Goal: Task Accomplishment & Management: Use online tool/utility

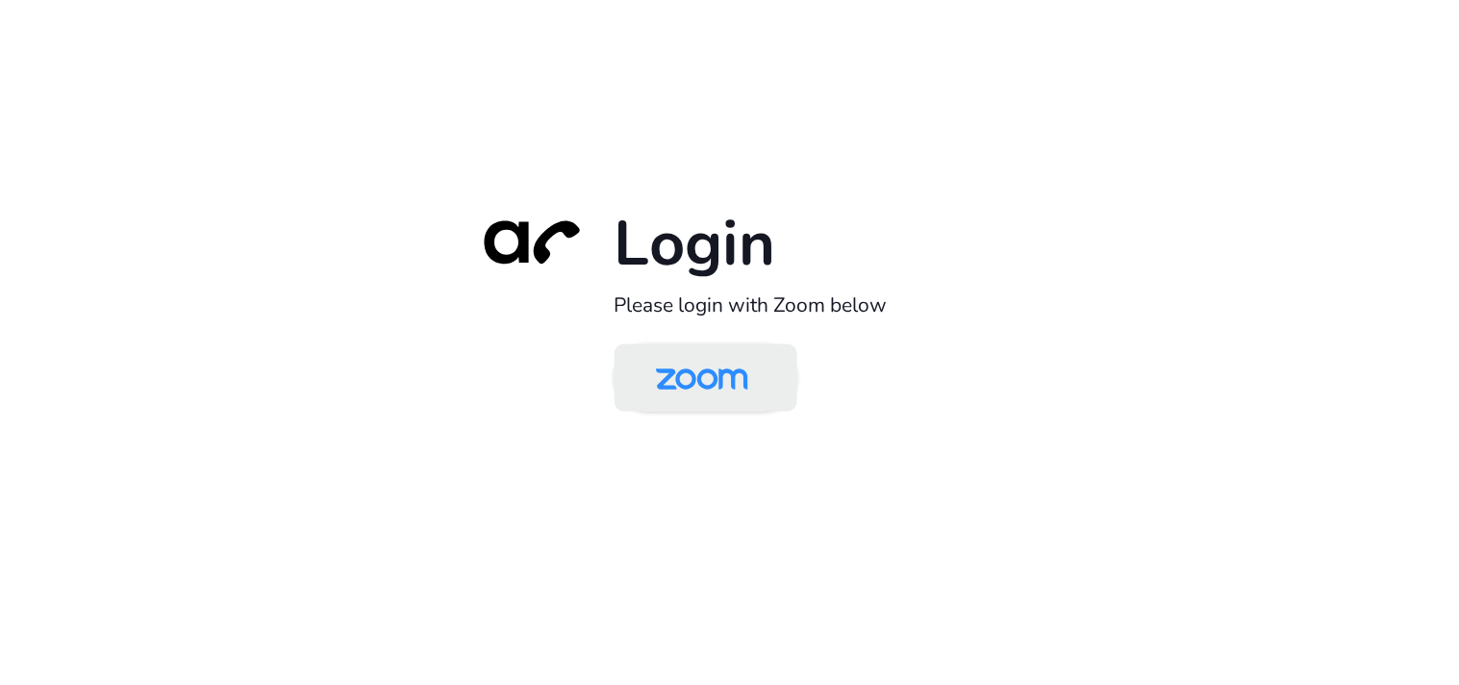
click at [713, 391] on img at bounding box center [702, 379] width 133 height 63
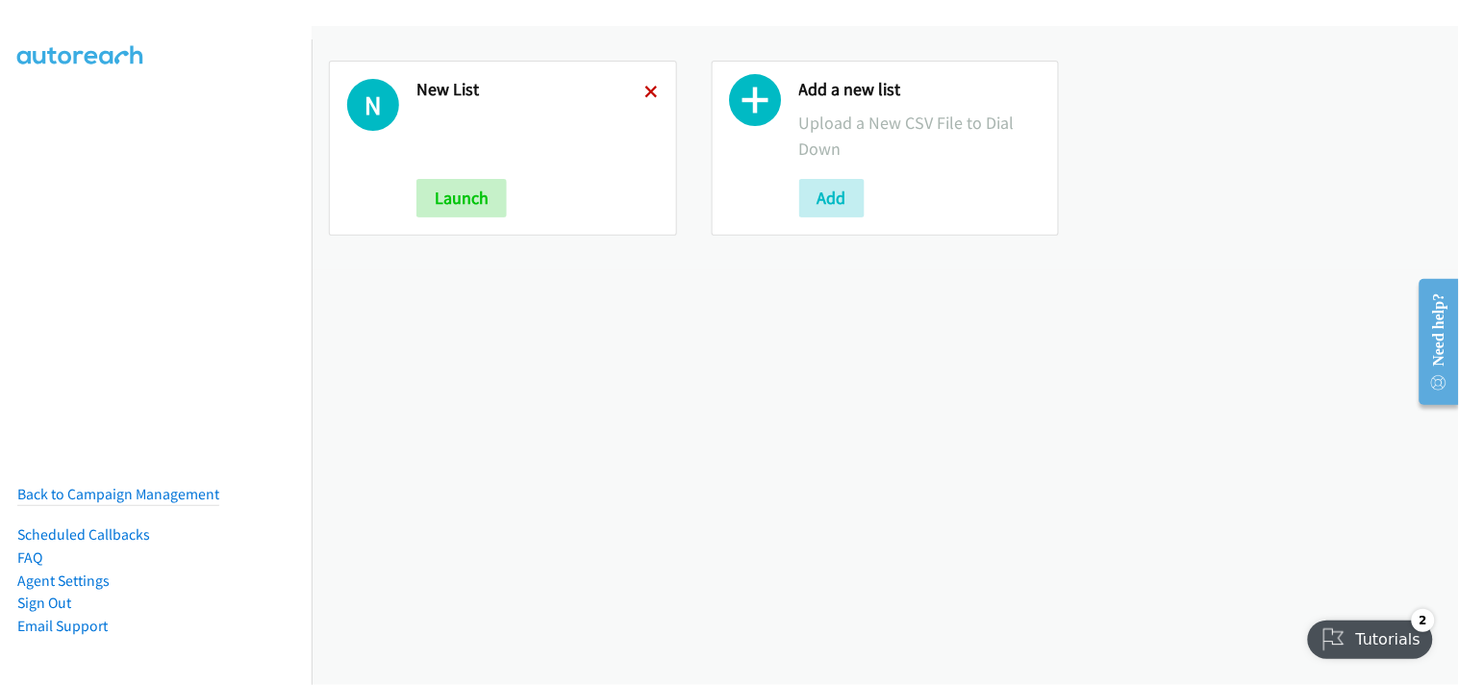
click at [649, 93] on icon at bounding box center [652, 93] width 13 height 13
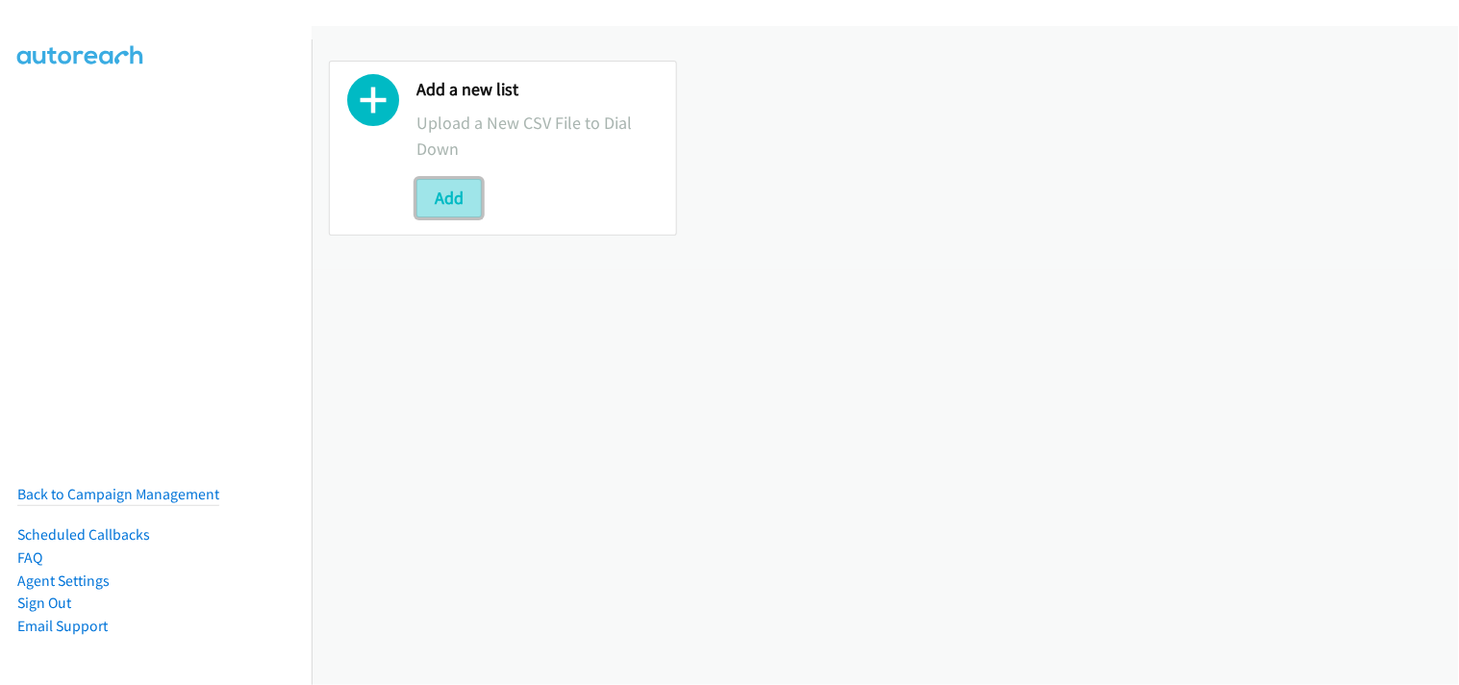
click at [460, 199] on button "Add" at bounding box center [449, 198] width 65 height 38
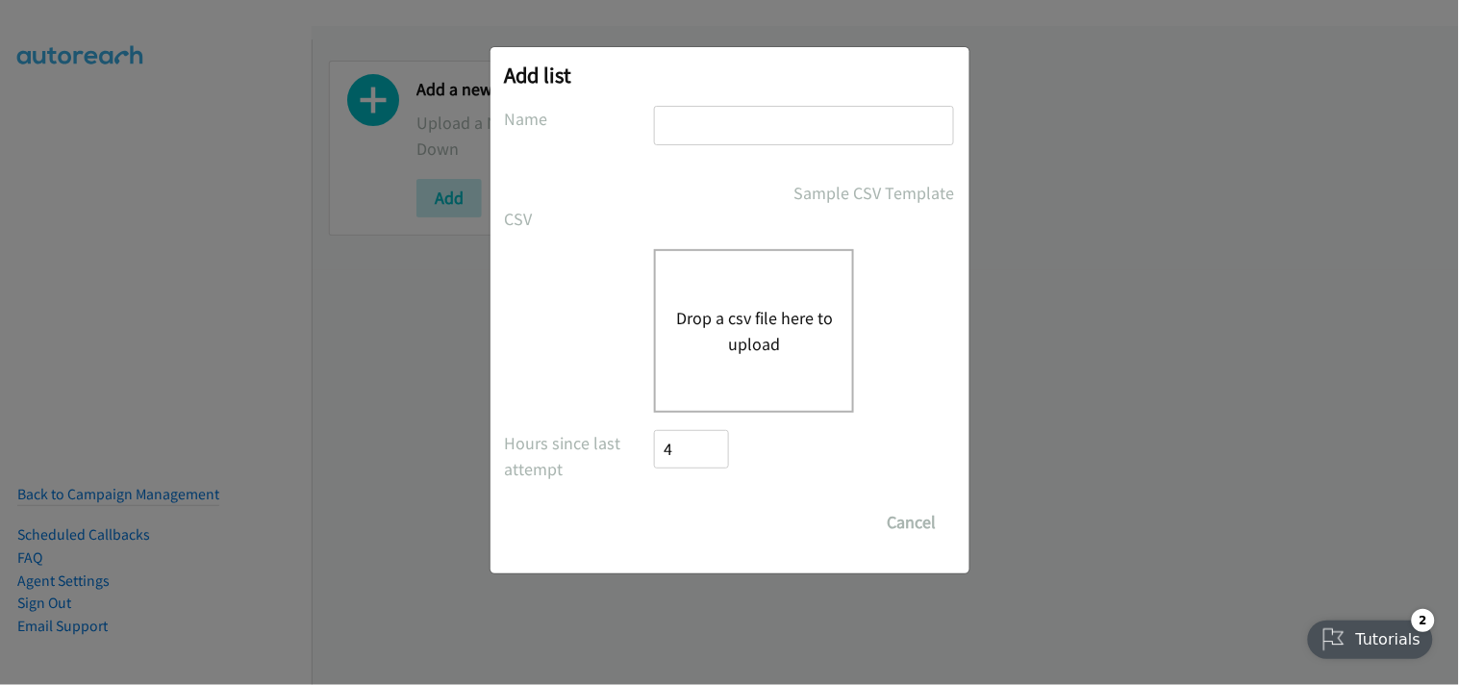
click at [801, 317] on button "Drop a csv file here to upload" at bounding box center [754, 331] width 158 height 52
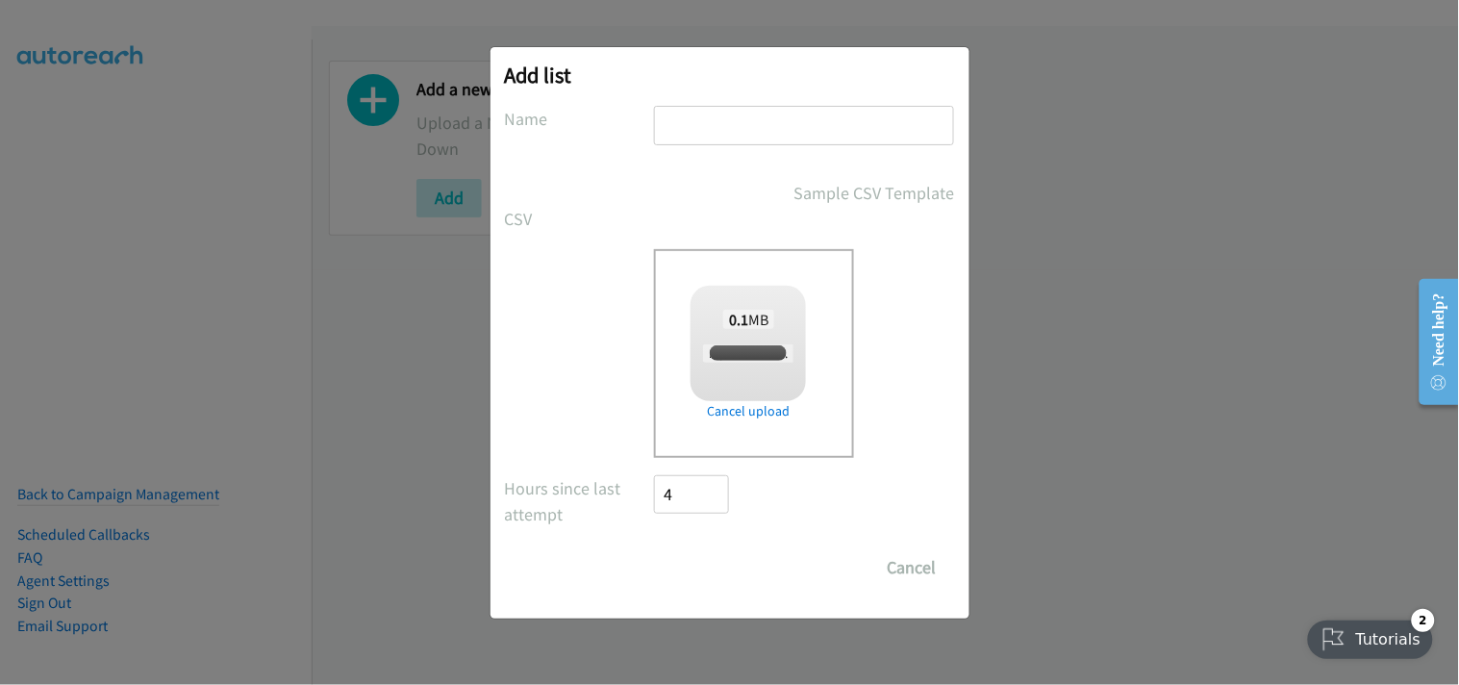
checkbox input "true"
click at [774, 121] on input "text" at bounding box center [804, 125] width 300 height 39
type input "New List"
click at [728, 555] on input "Save List" at bounding box center [705, 567] width 101 height 38
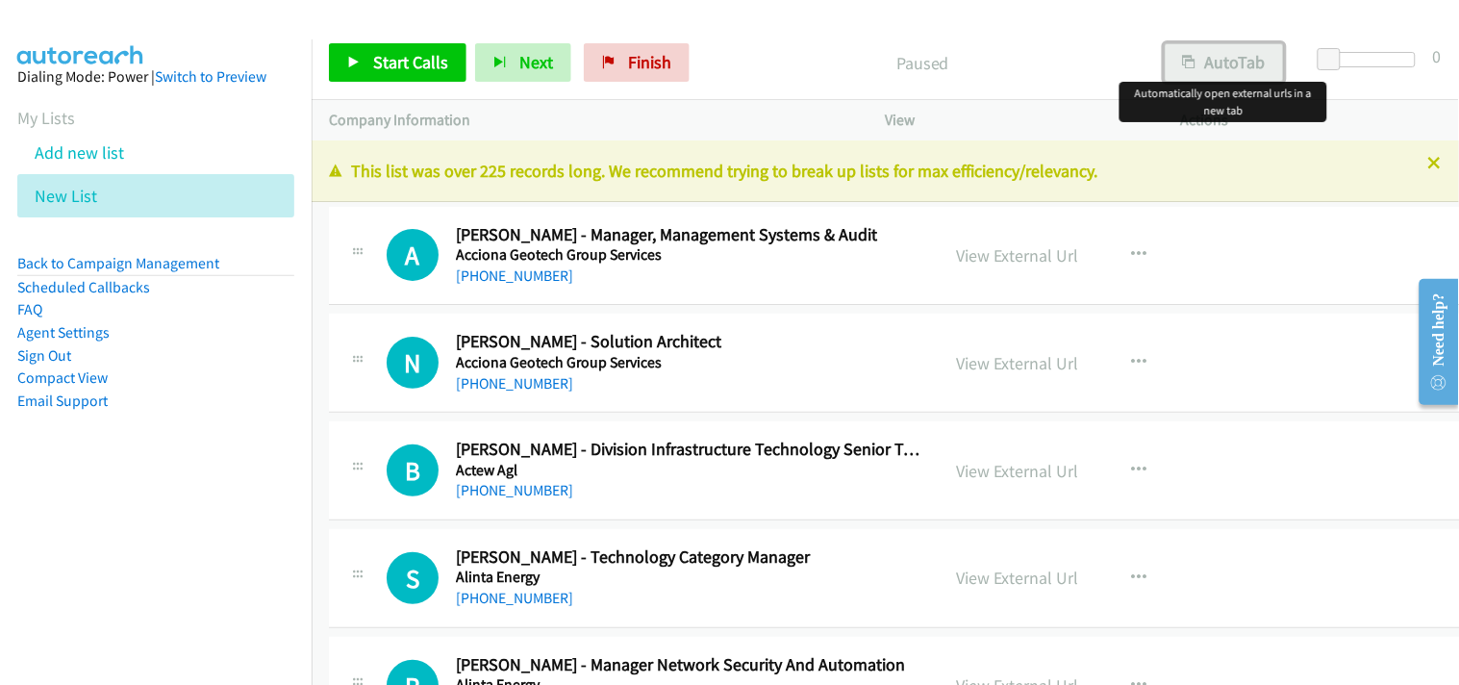
click at [1220, 51] on button "AutoTab" at bounding box center [1224, 62] width 119 height 38
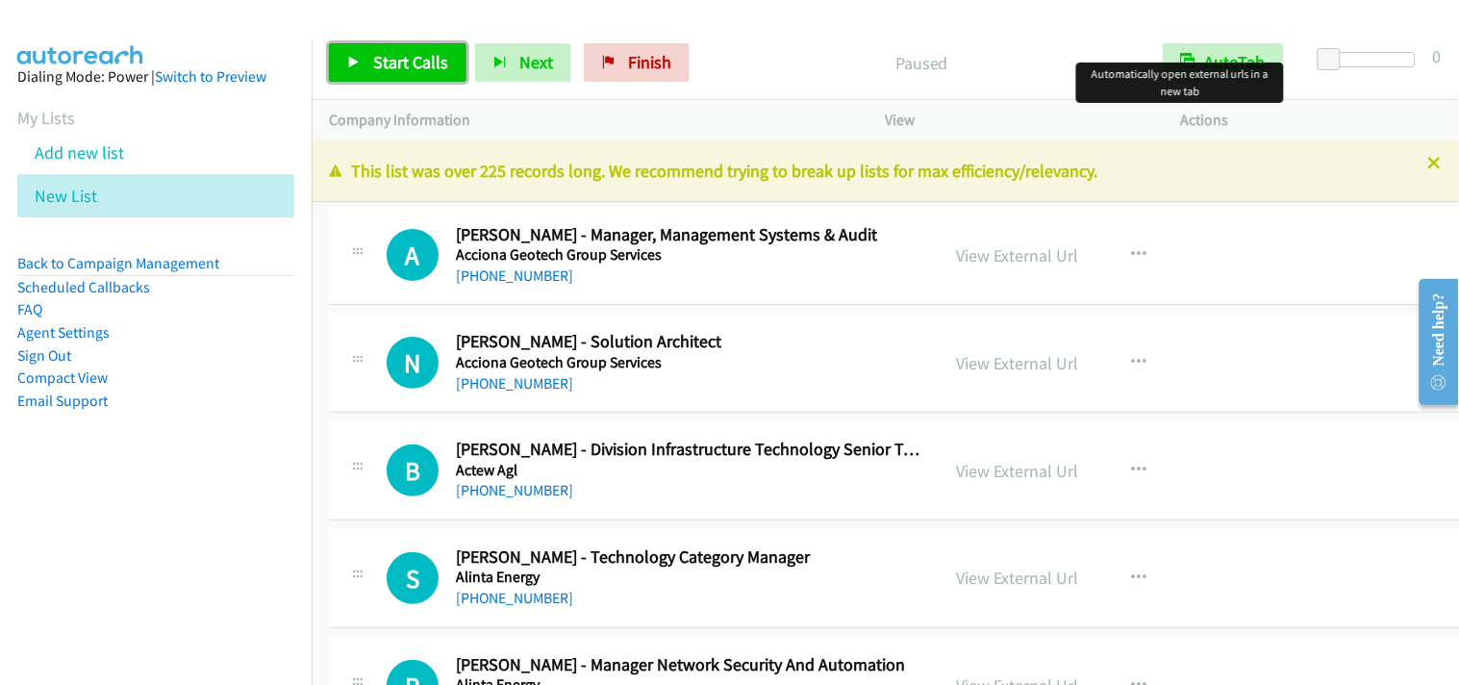
click at [385, 56] on span "Start Calls" at bounding box center [410, 62] width 75 height 22
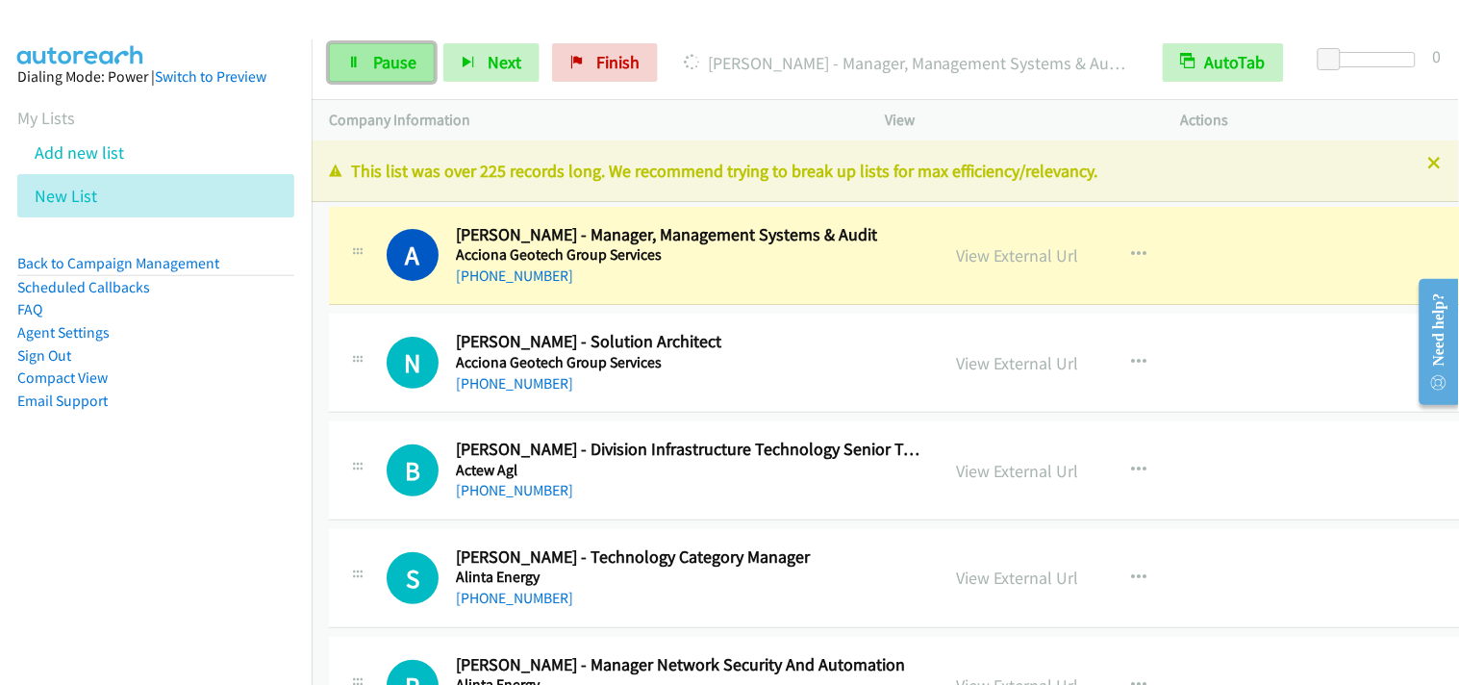
click at [392, 73] on link "Pause" at bounding box center [382, 62] width 106 height 38
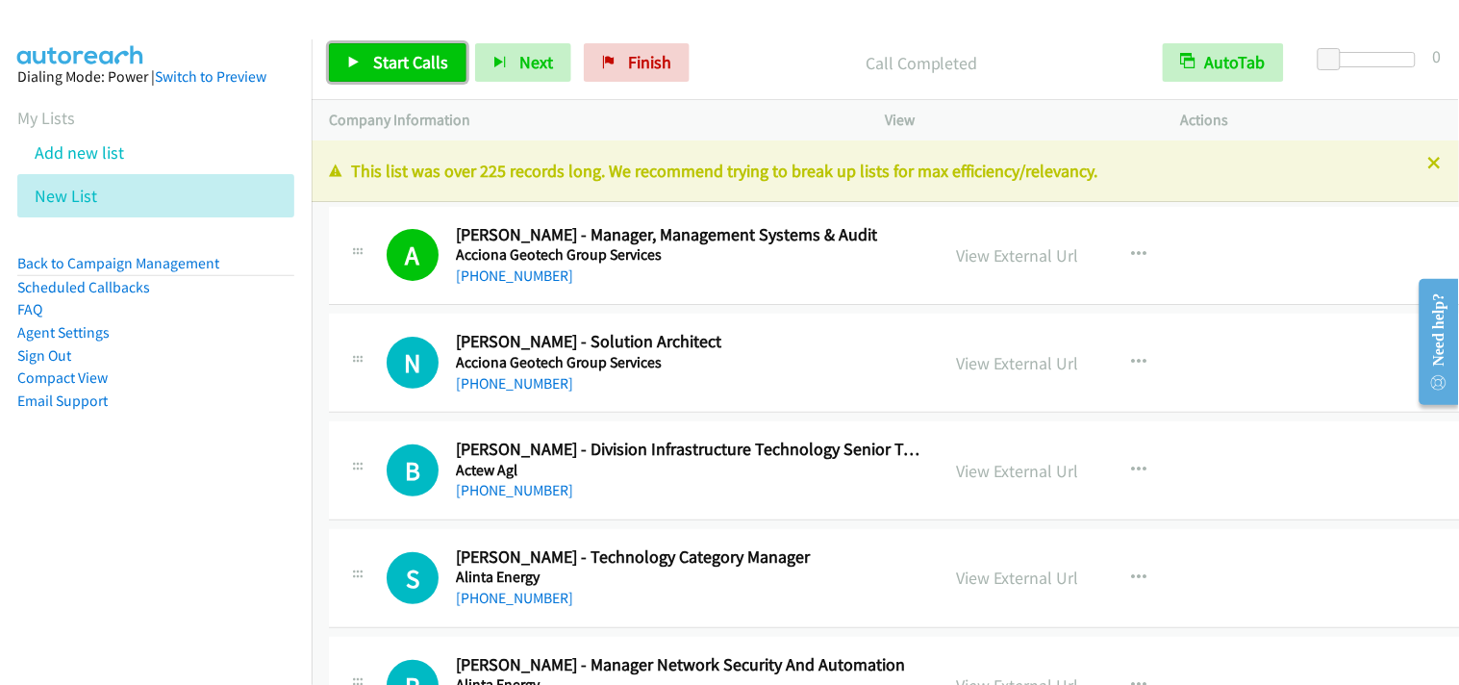
click at [411, 63] on span "Start Calls" at bounding box center [410, 62] width 75 height 22
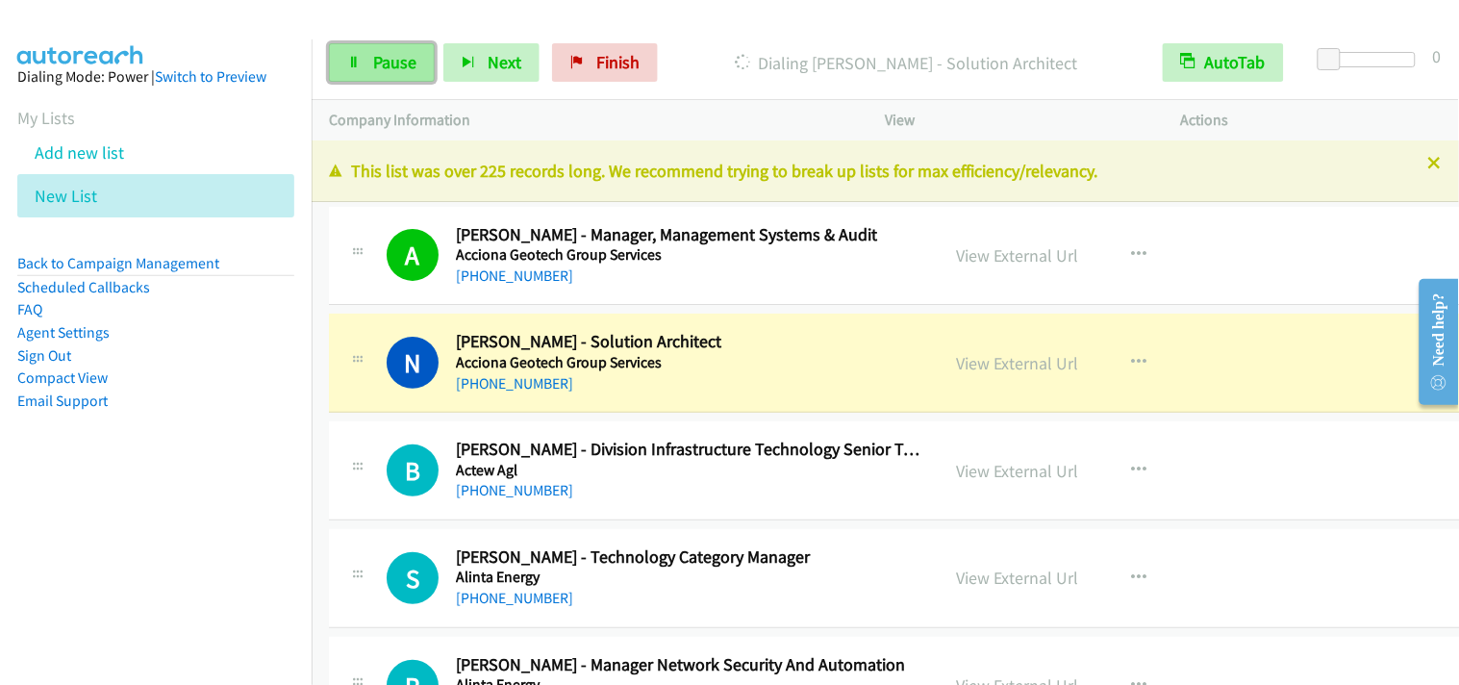
click at [376, 53] on span "Pause" at bounding box center [394, 62] width 43 height 22
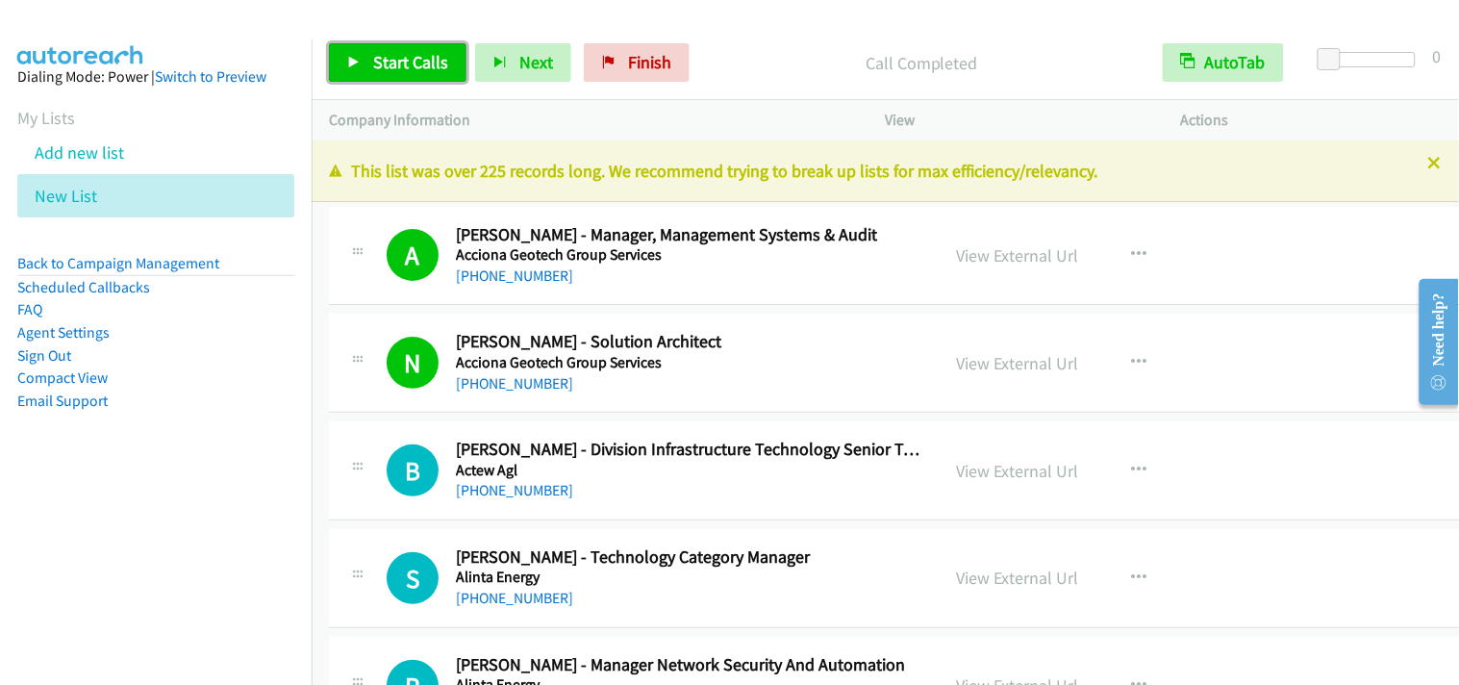
click at [428, 68] on span "Start Calls" at bounding box center [410, 62] width 75 height 22
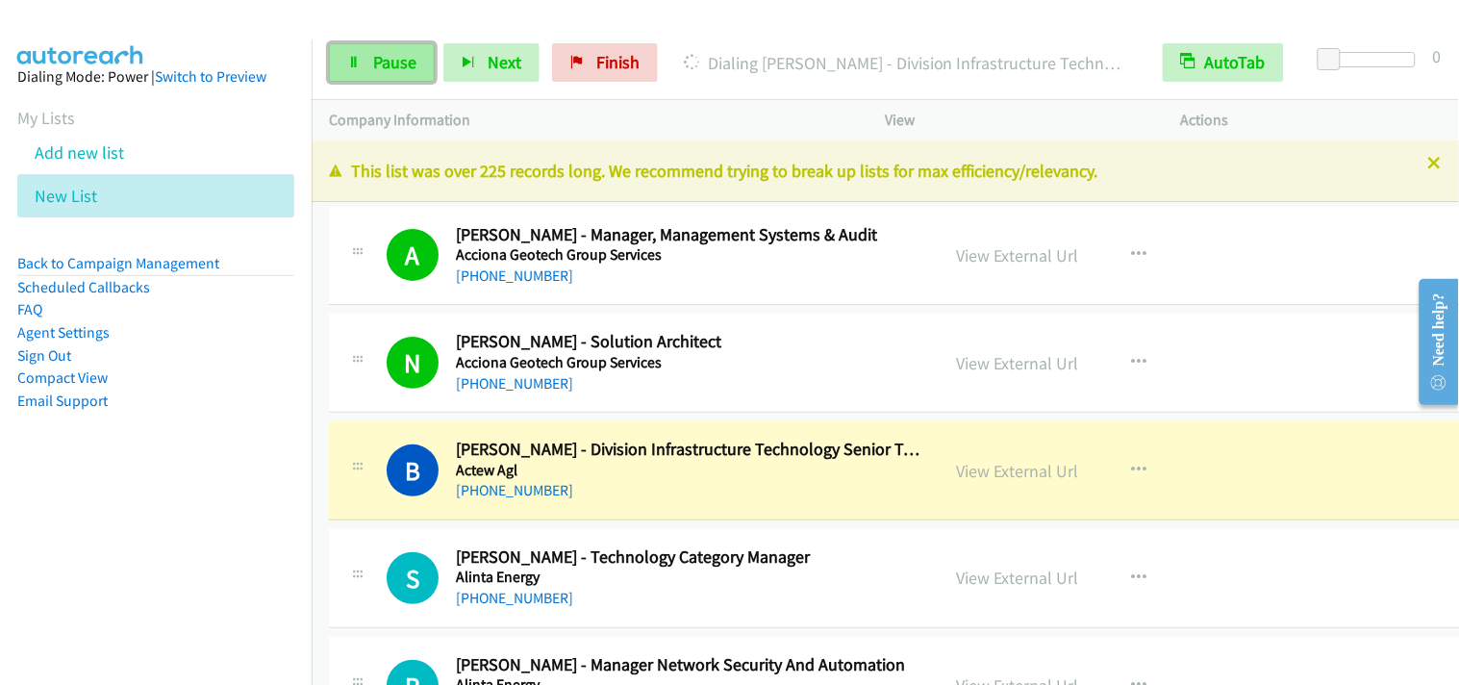
click at [367, 63] on link "Pause" at bounding box center [382, 62] width 106 height 38
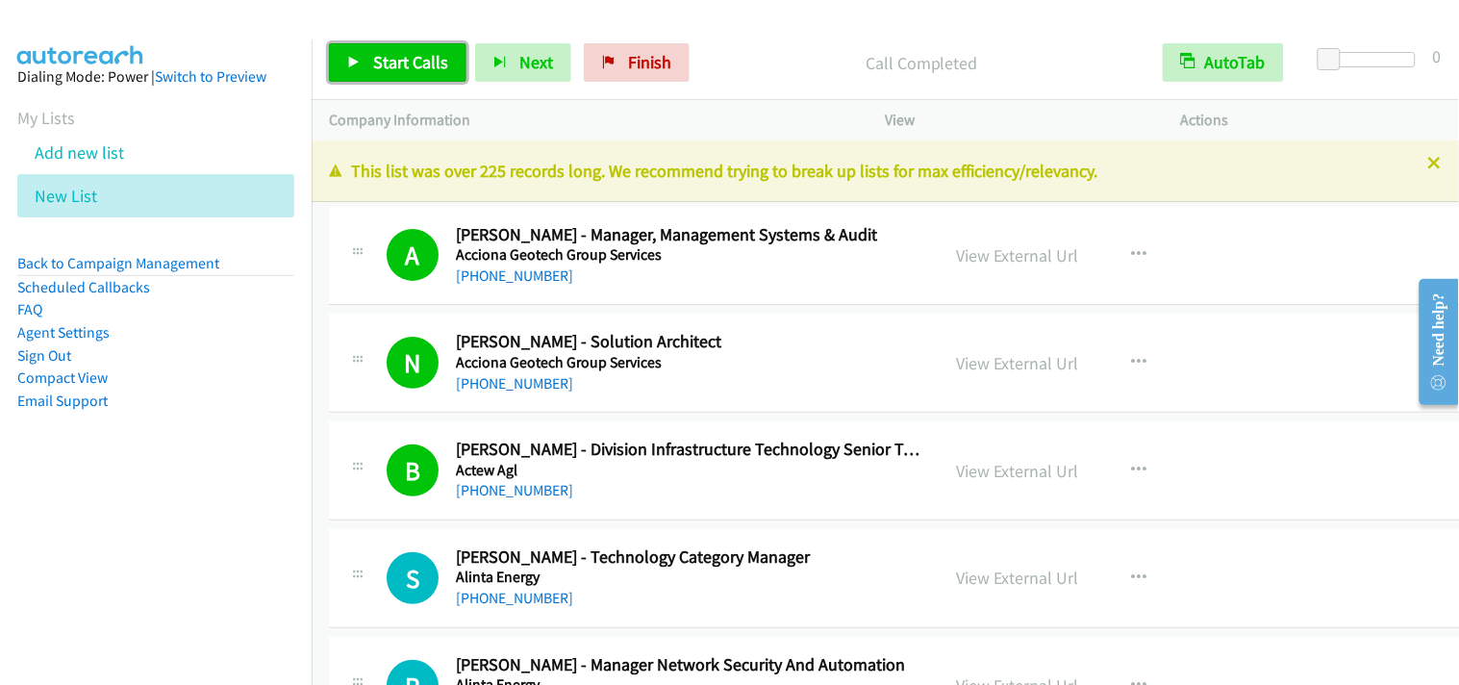
click at [389, 73] on link "Start Calls" at bounding box center [398, 62] width 138 height 38
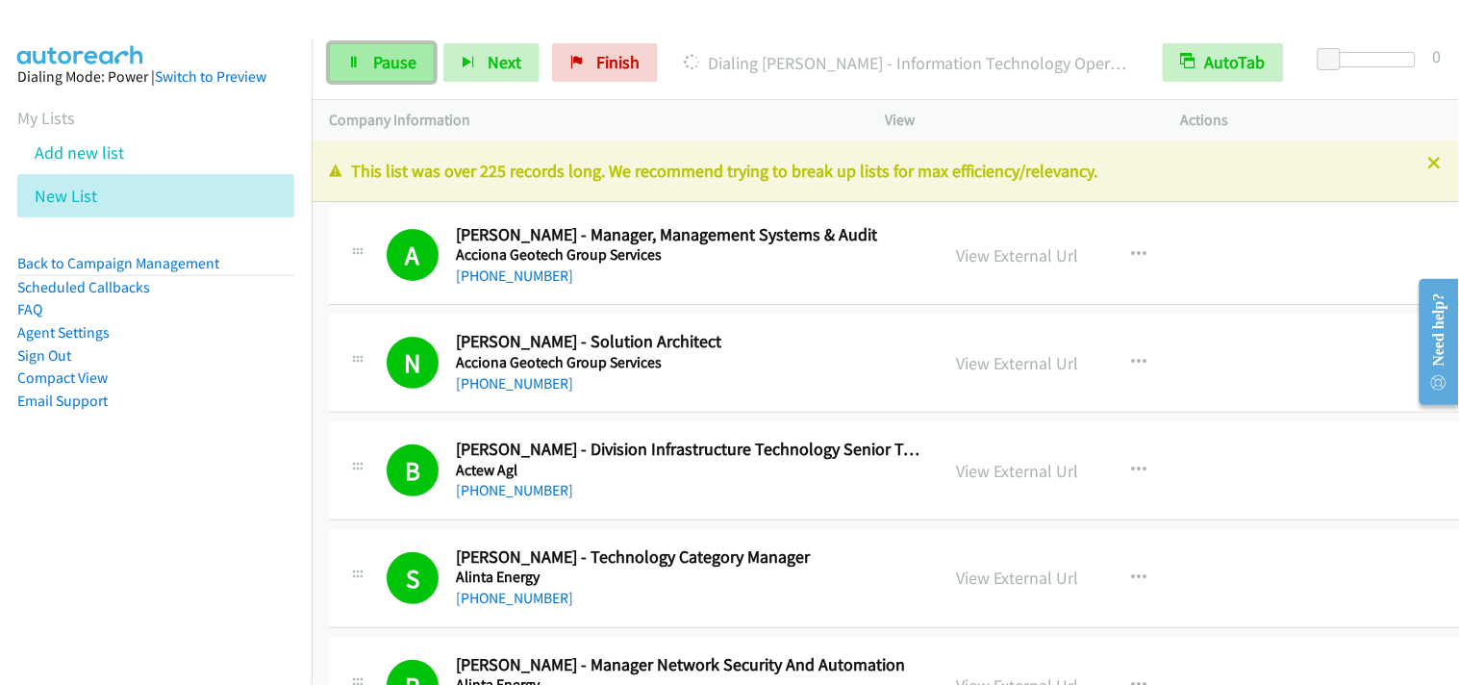
click at [367, 55] on link "Pause" at bounding box center [382, 62] width 106 height 38
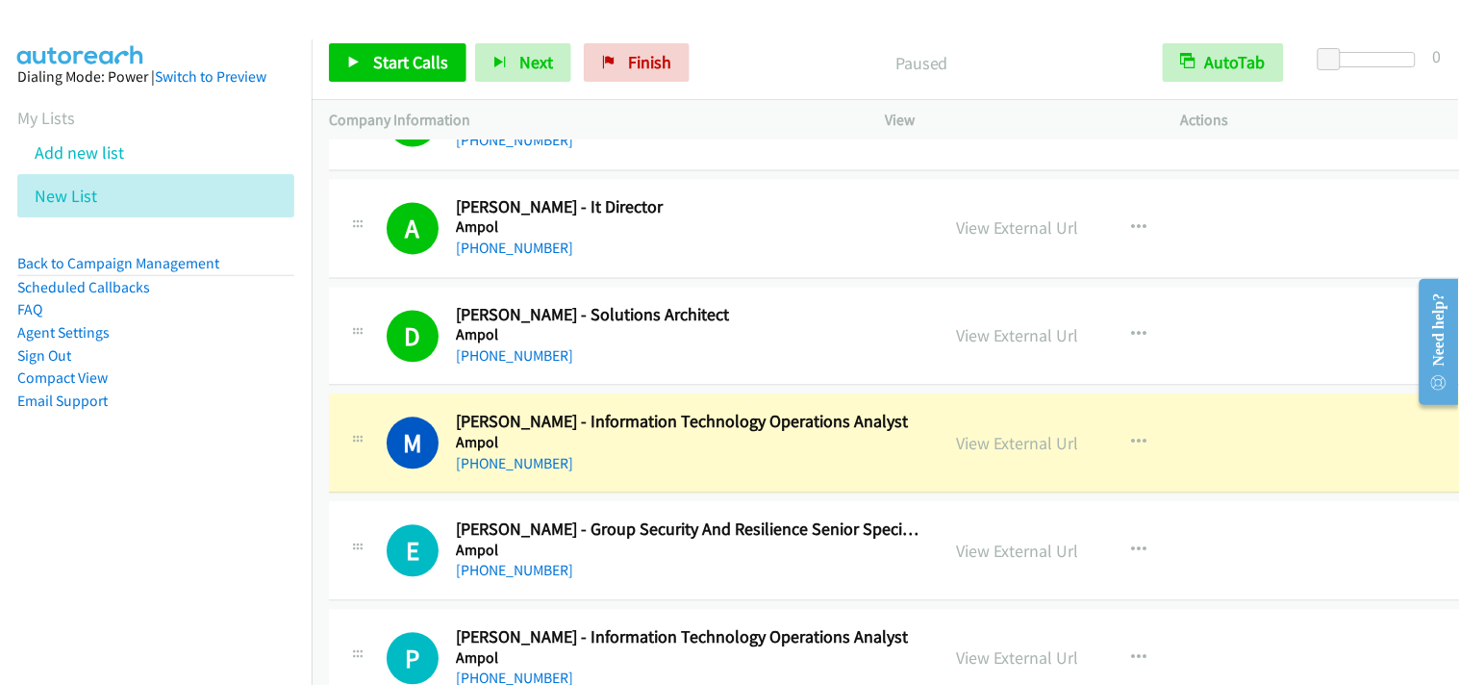
scroll to position [1069, 0]
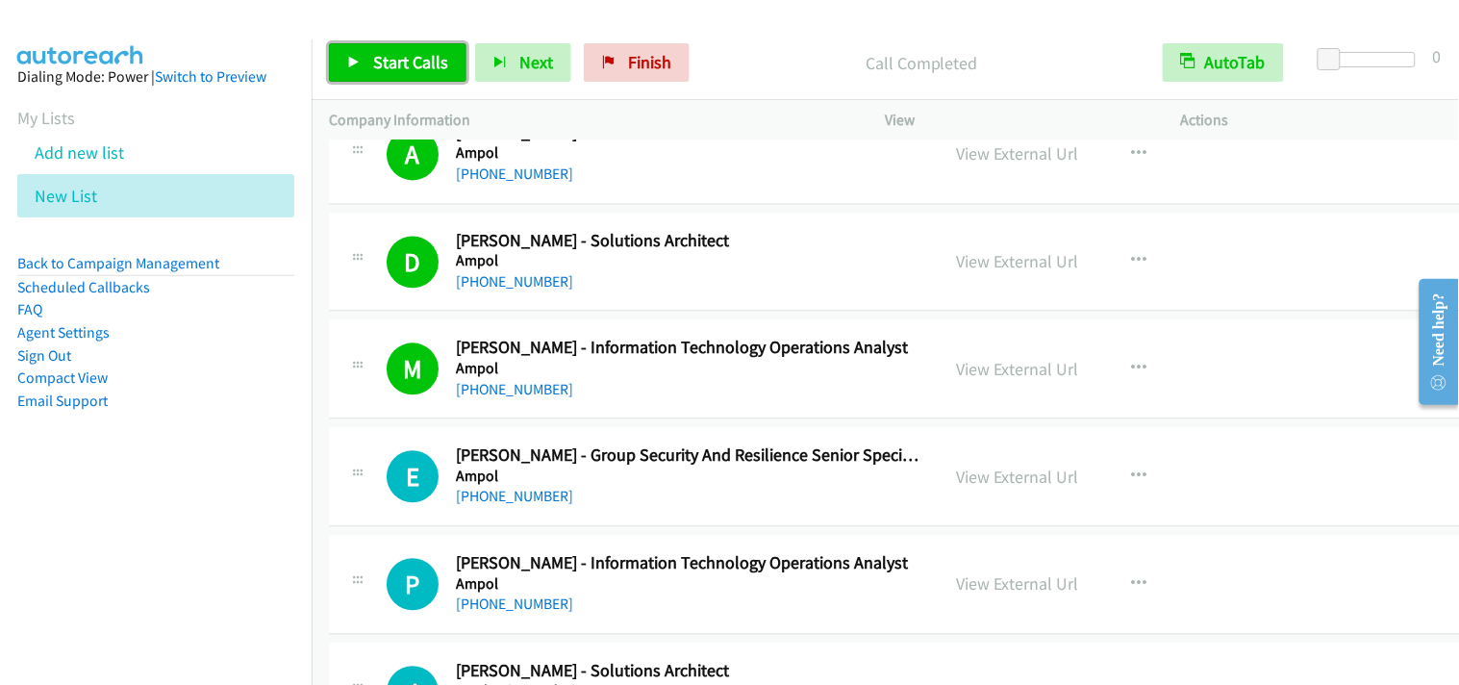
click at [367, 56] on link "Start Calls" at bounding box center [398, 62] width 138 height 38
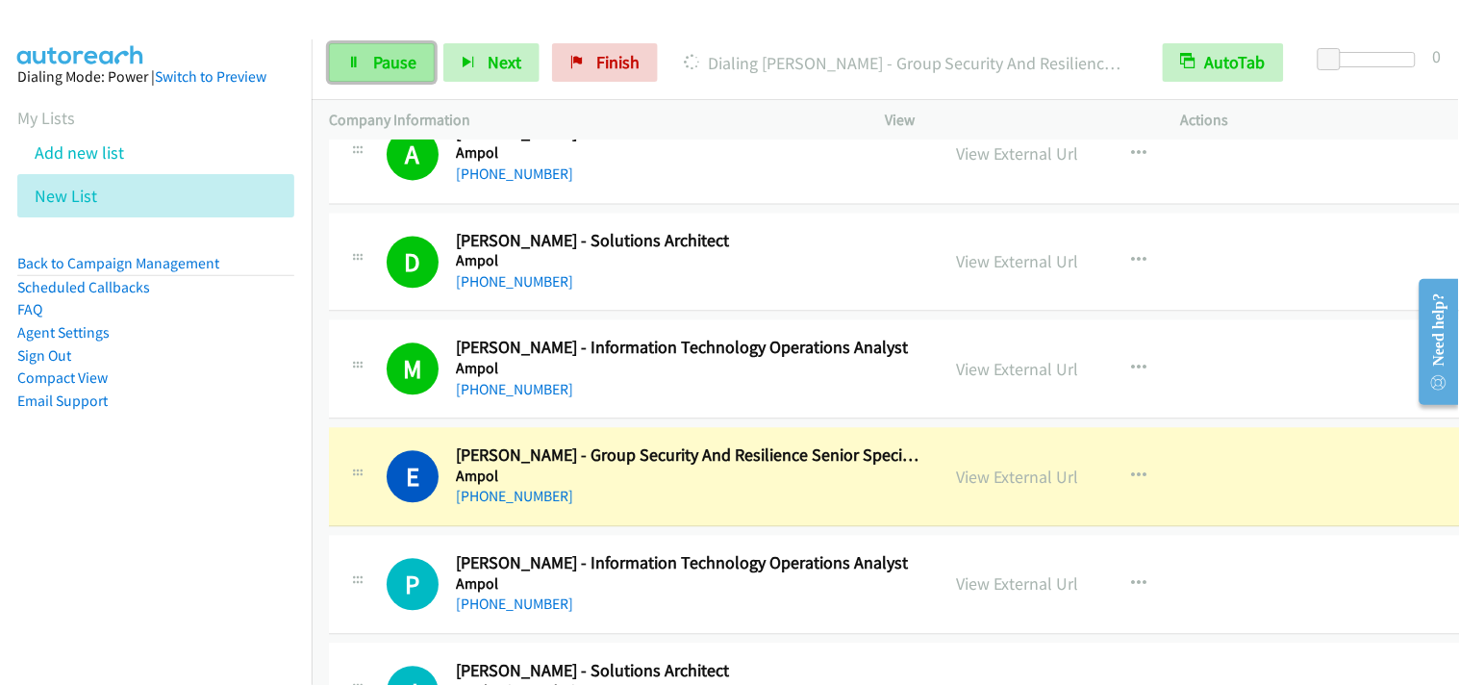
click at [411, 65] on span "Pause" at bounding box center [394, 62] width 43 height 22
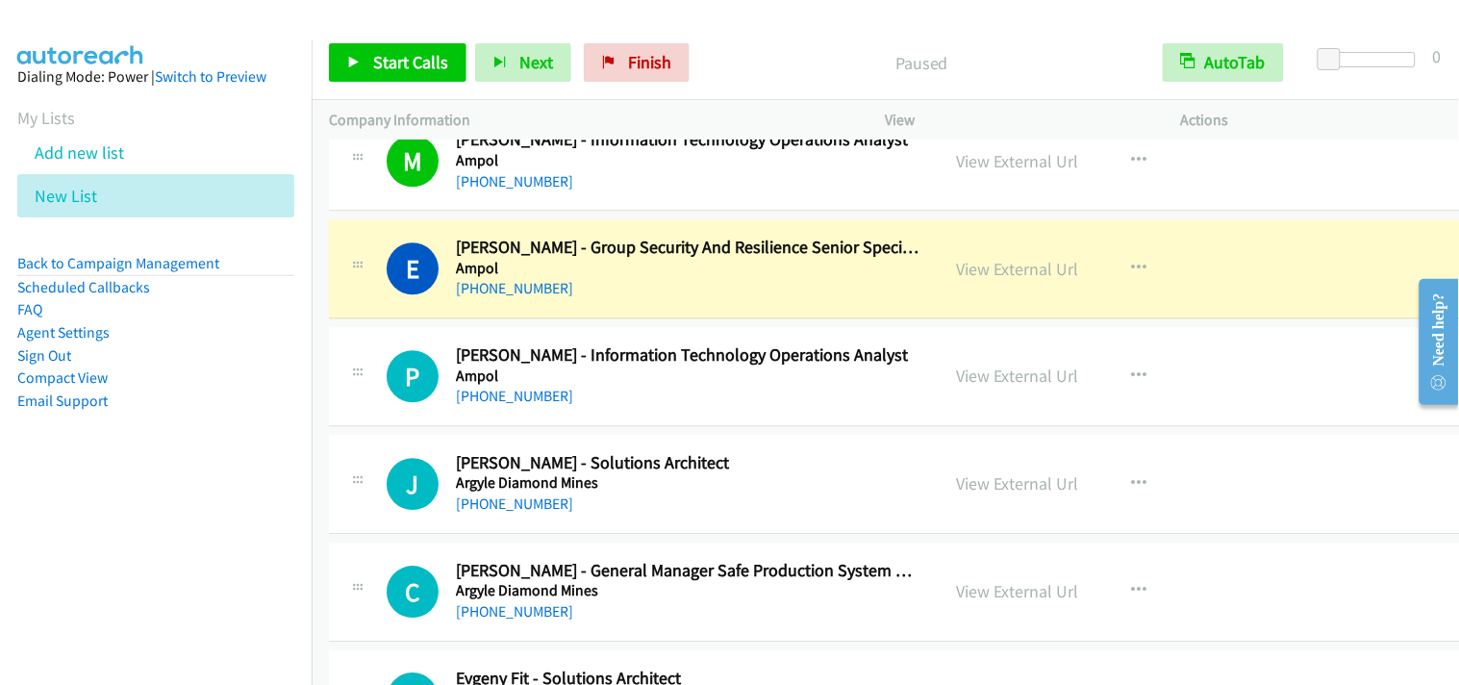
scroll to position [1282, 0]
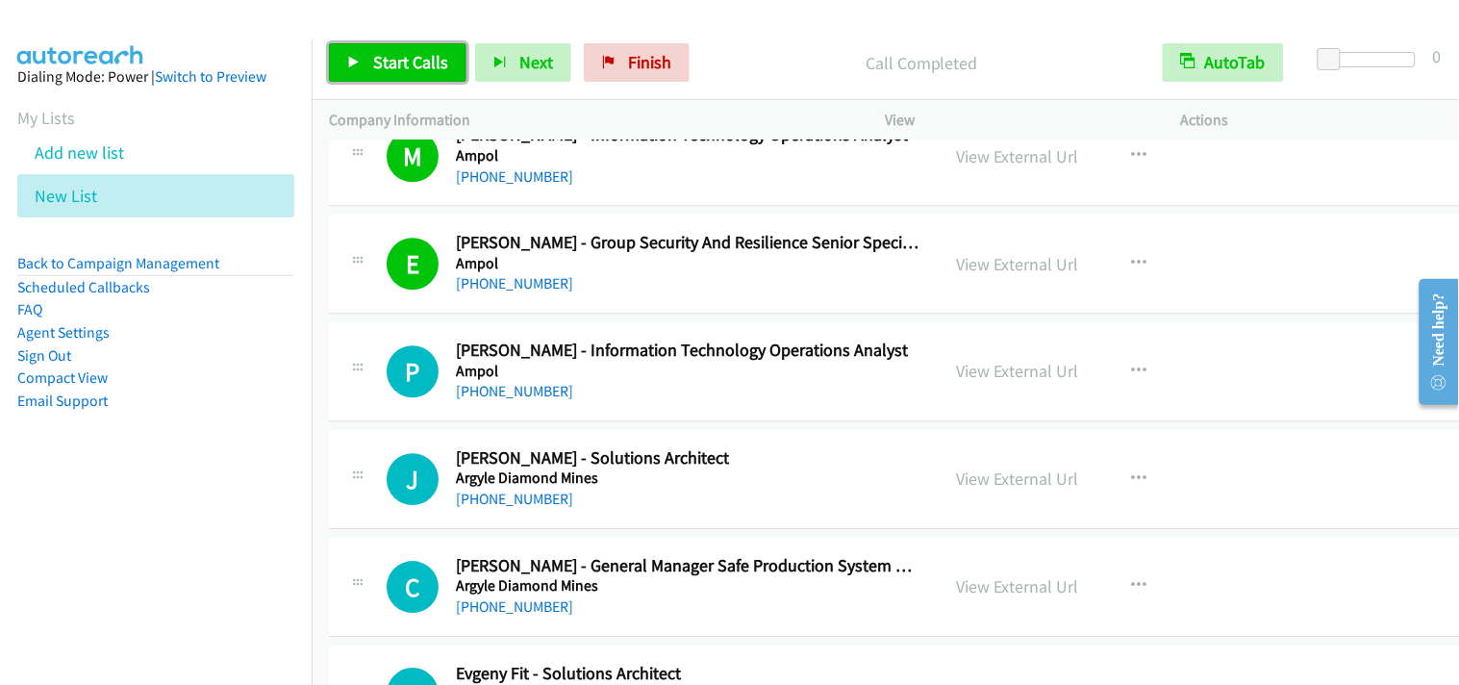
click at [387, 77] on link "Start Calls" at bounding box center [398, 62] width 138 height 38
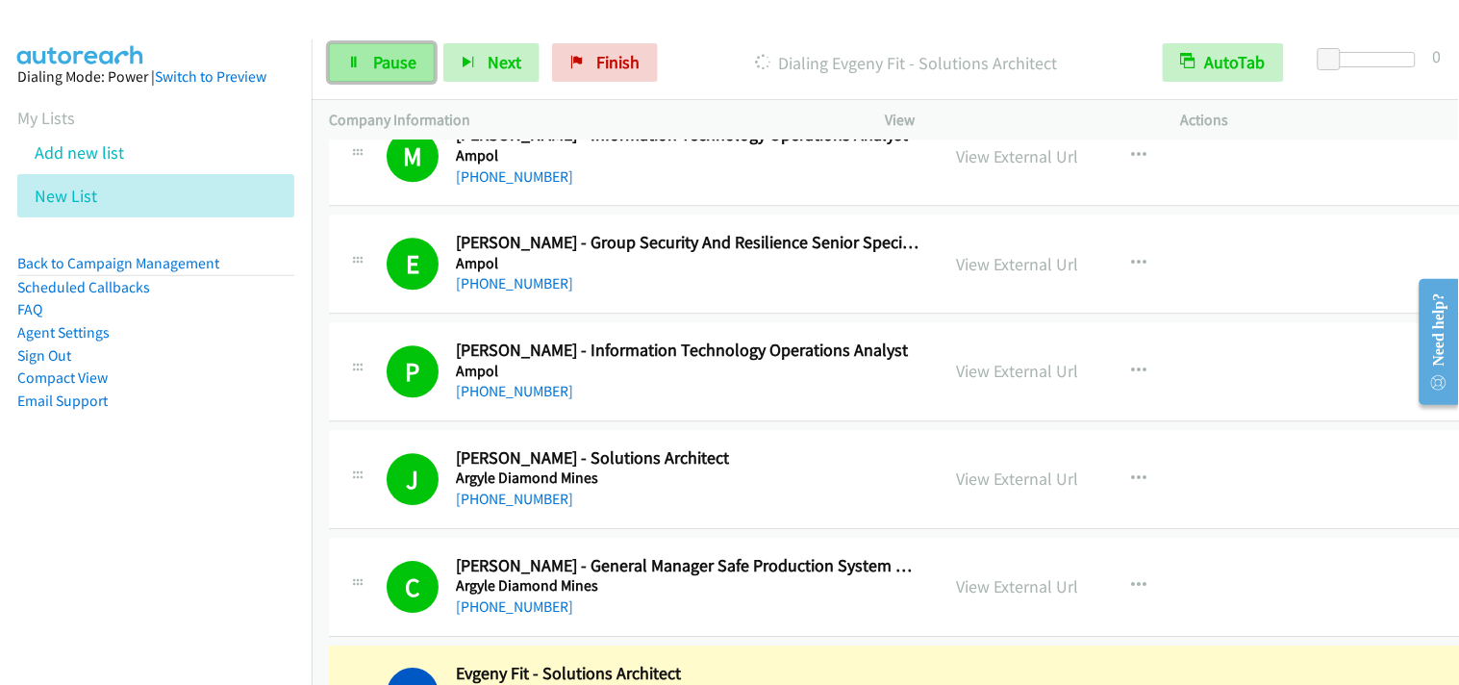
click at [408, 64] on span "Pause" at bounding box center [394, 62] width 43 height 22
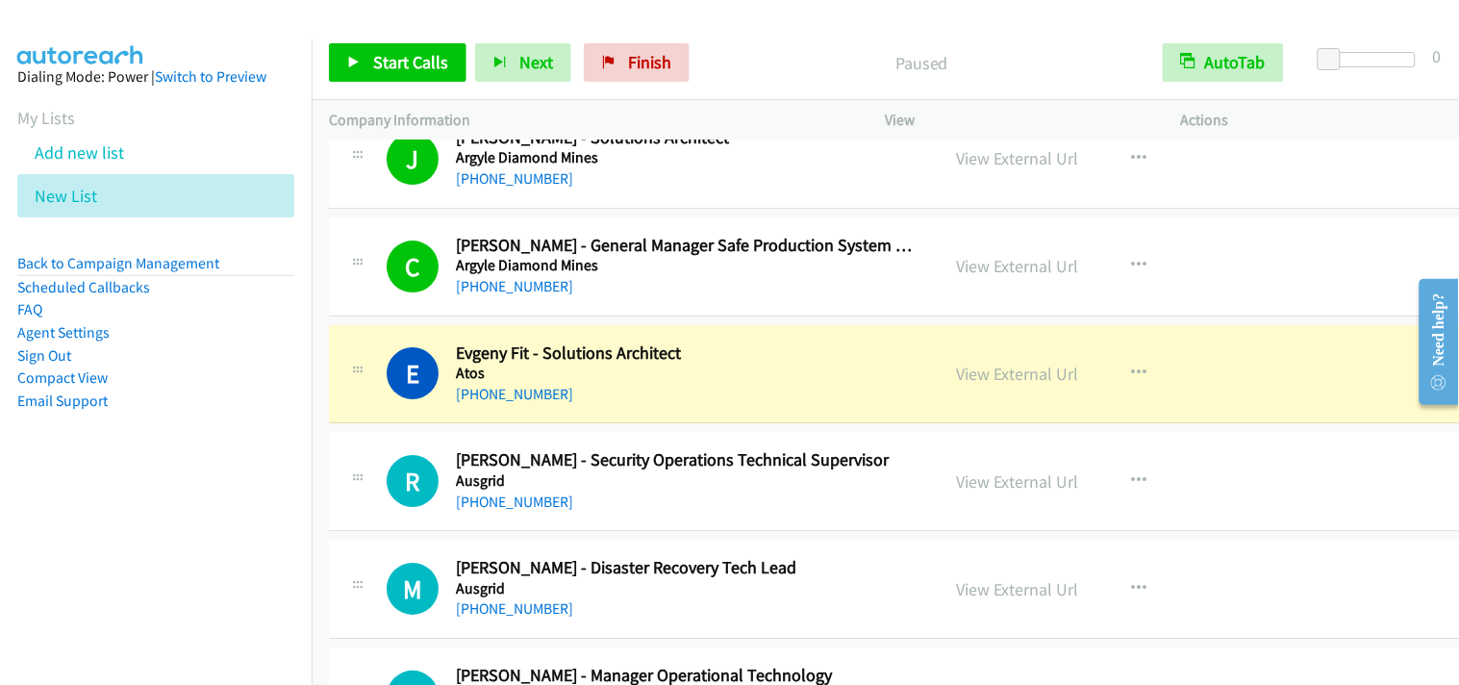
scroll to position [1709, 0]
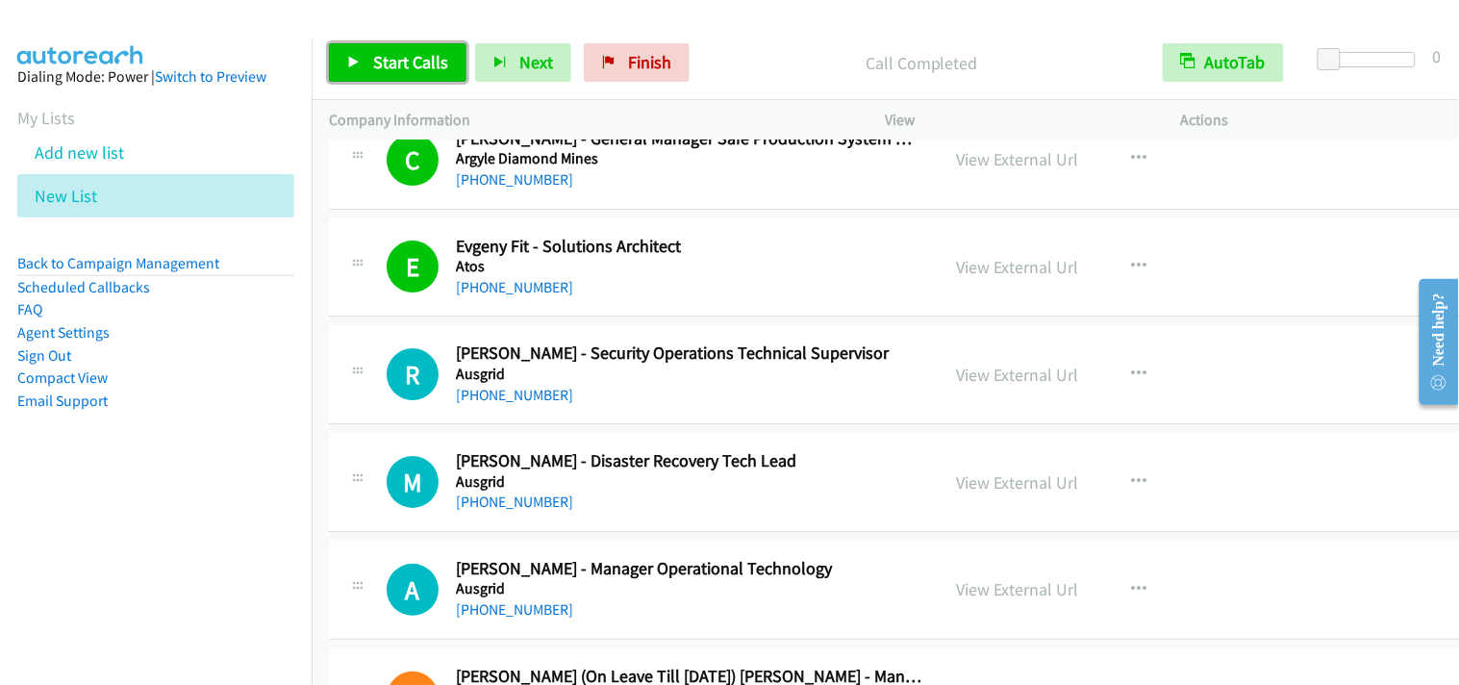
drag, startPoint x: 408, startPoint y: 56, endPoint x: 534, endPoint y: 4, distance: 136.3
click at [408, 55] on span "Start Calls" at bounding box center [410, 62] width 75 height 22
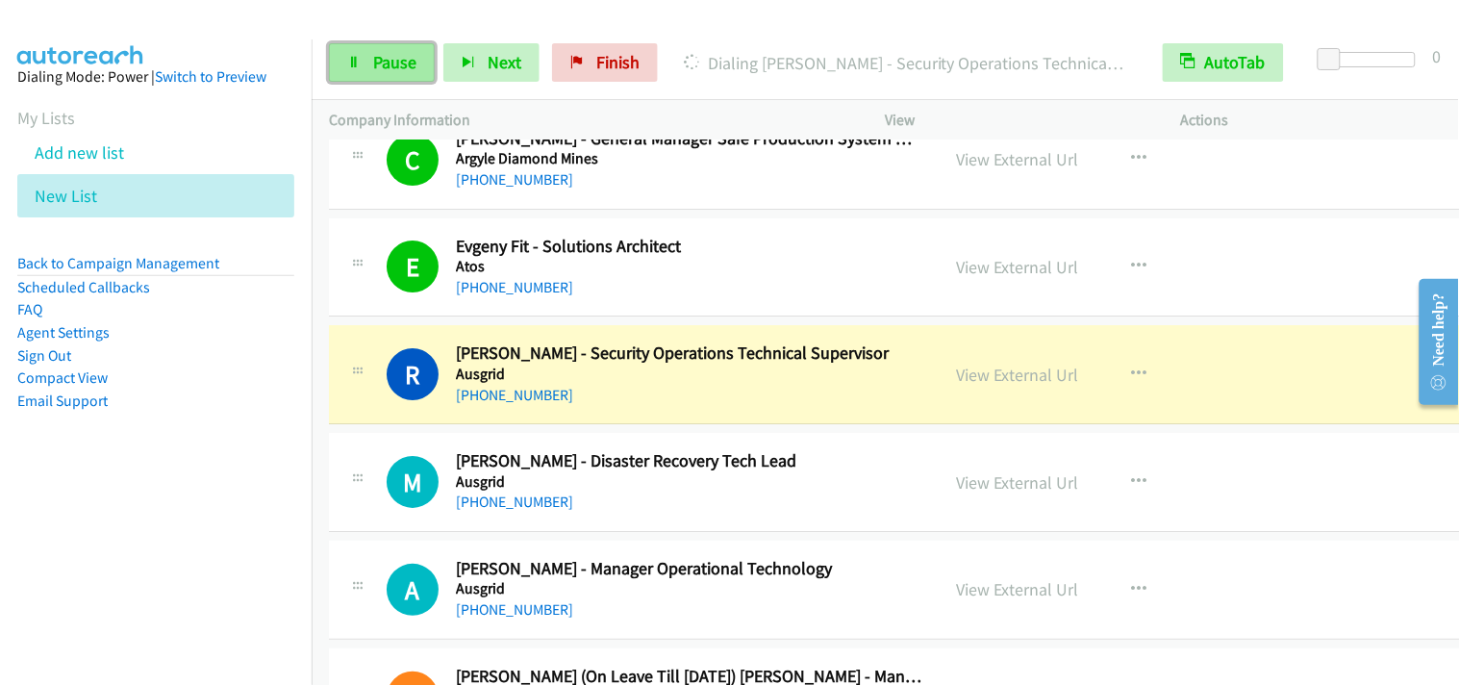
click at [368, 64] on link "Pause" at bounding box center [382, 62] width 106 height 38
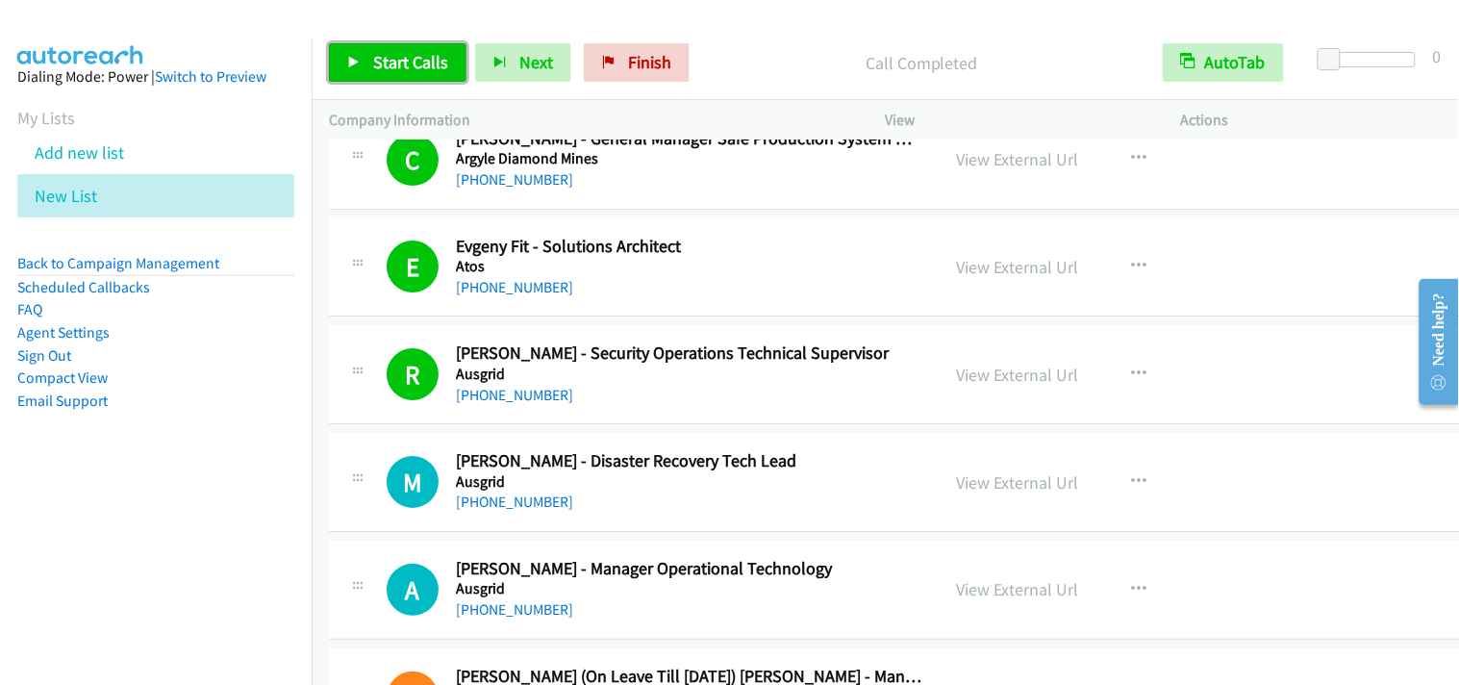
click at [421, 62] on span "Start Calls" at bounding box center [410, 62] width 75 height 22
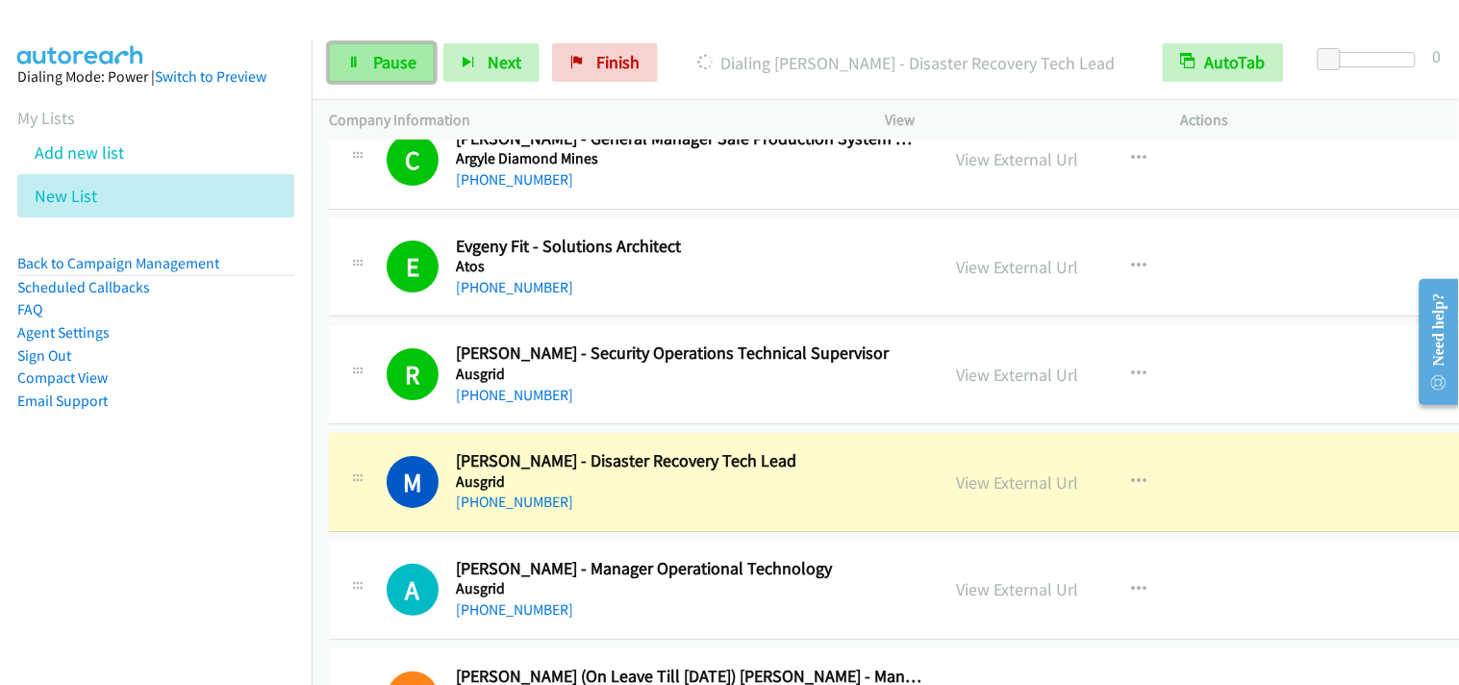
click at [394, 63] on span "Pause" at bounding box center [394, 62] width 43 height 22
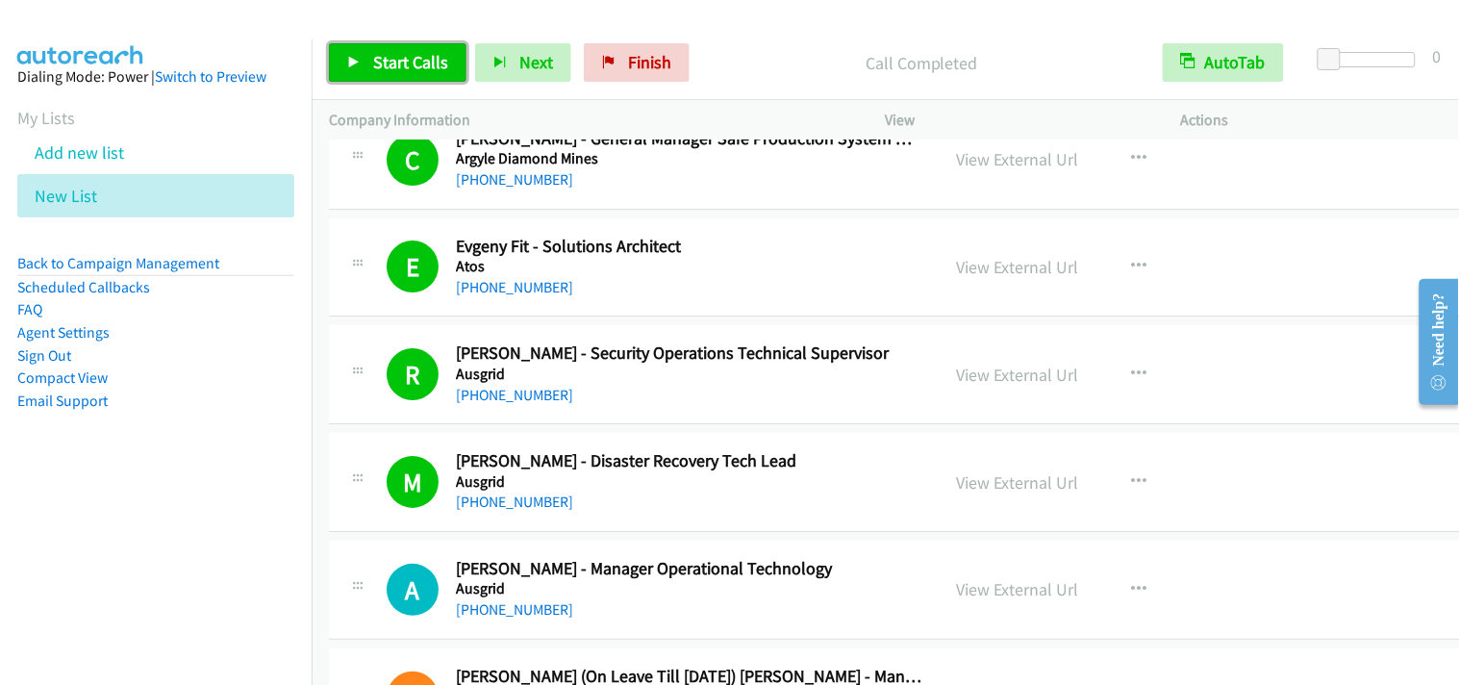
click at [415, 50] on link "Start Calls" at bounding box center [398, 62] width 138 height 38
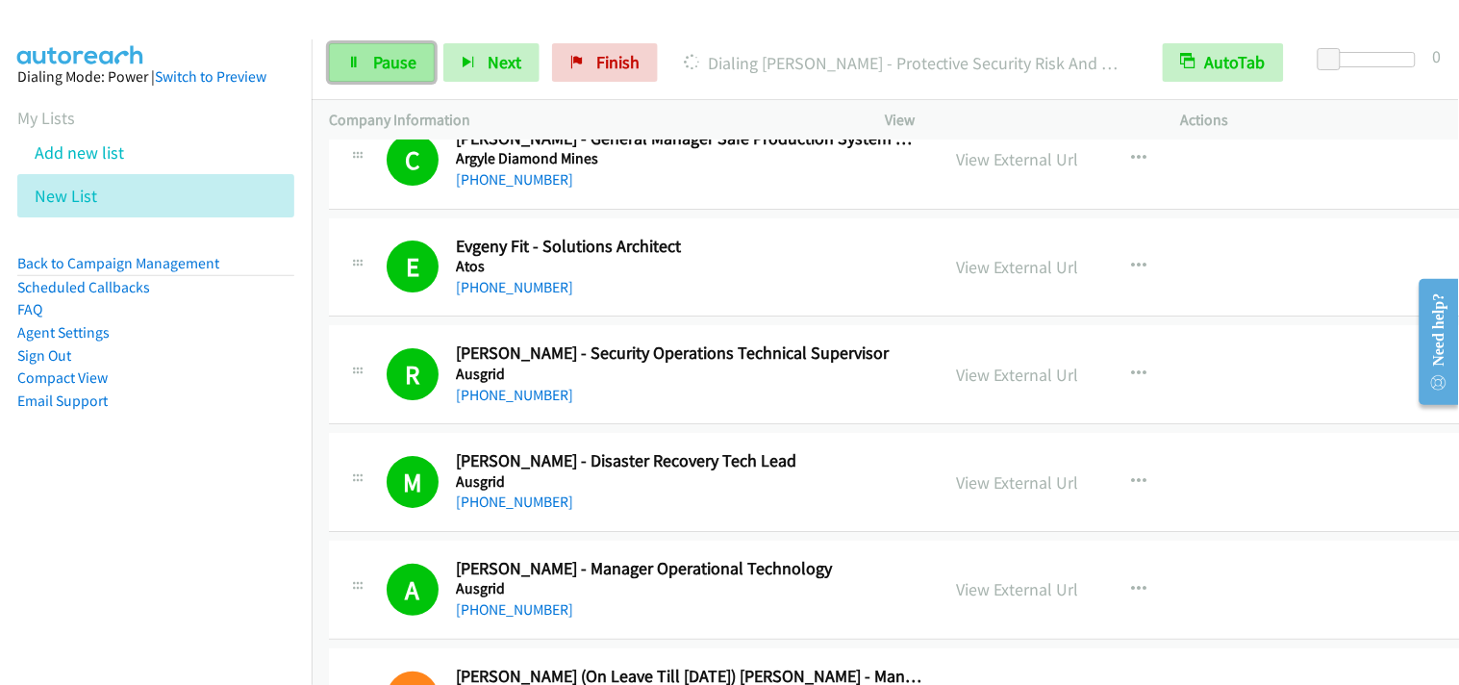
click at [387, 72] on span "Pause" at bounding box center [394, 62] width 43 height 22
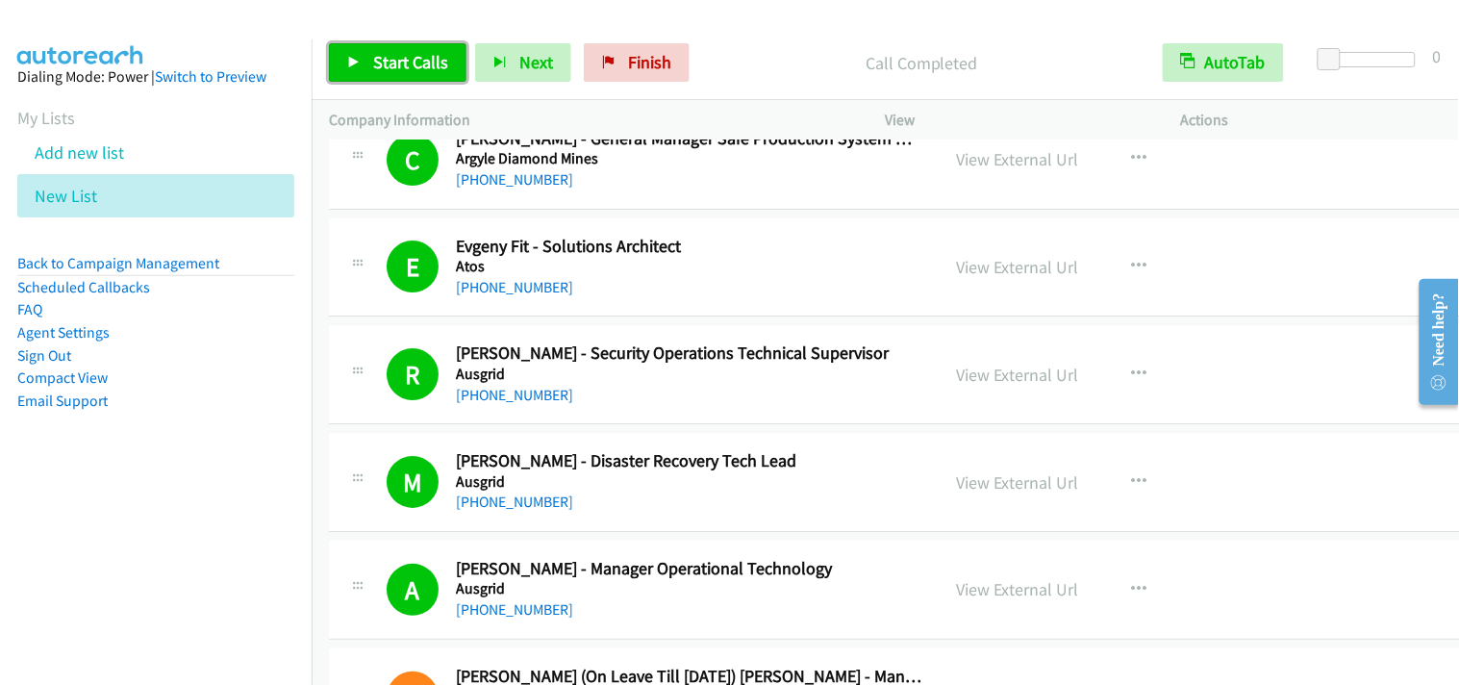
click at [440, 74] on link "Start Calls" at bounding box center [398, 62] width 138 height 38
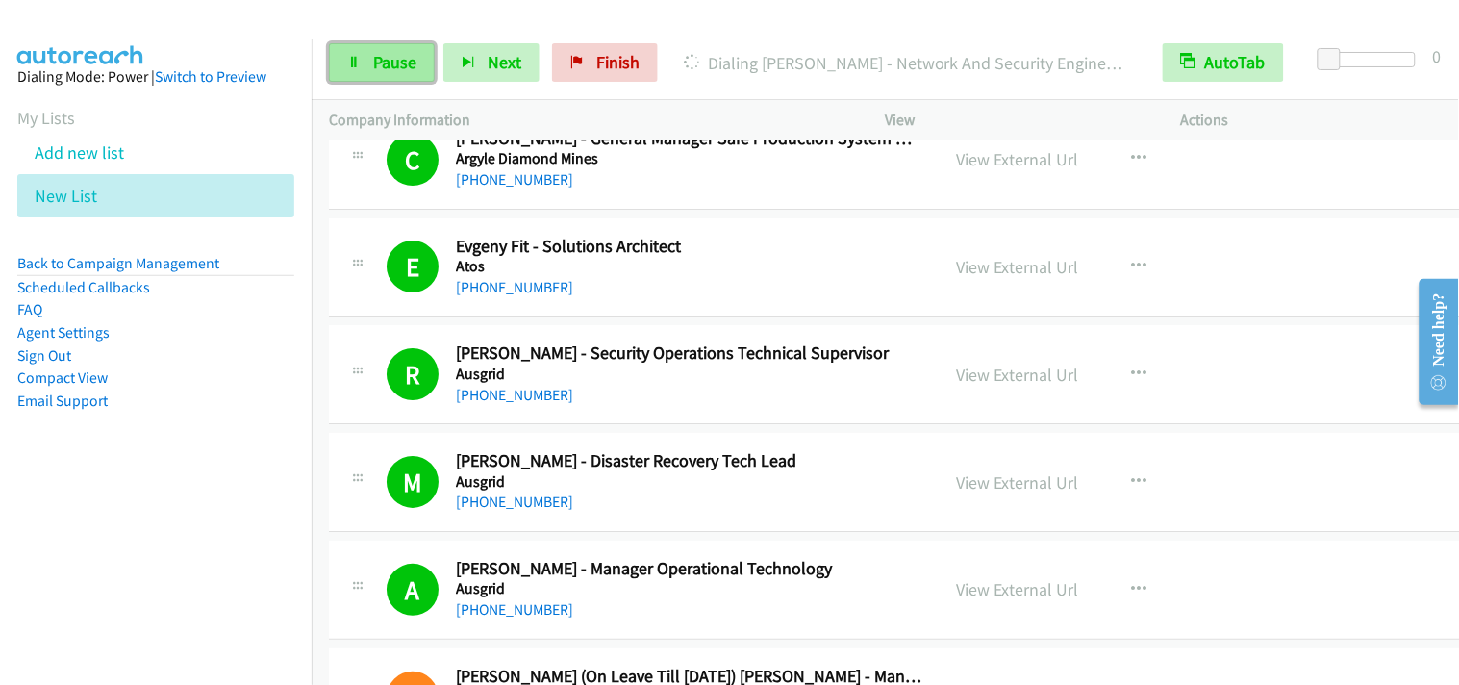
click at [392, 59] on span "Pause" at bounding box center [394, 62] width 43 height 22
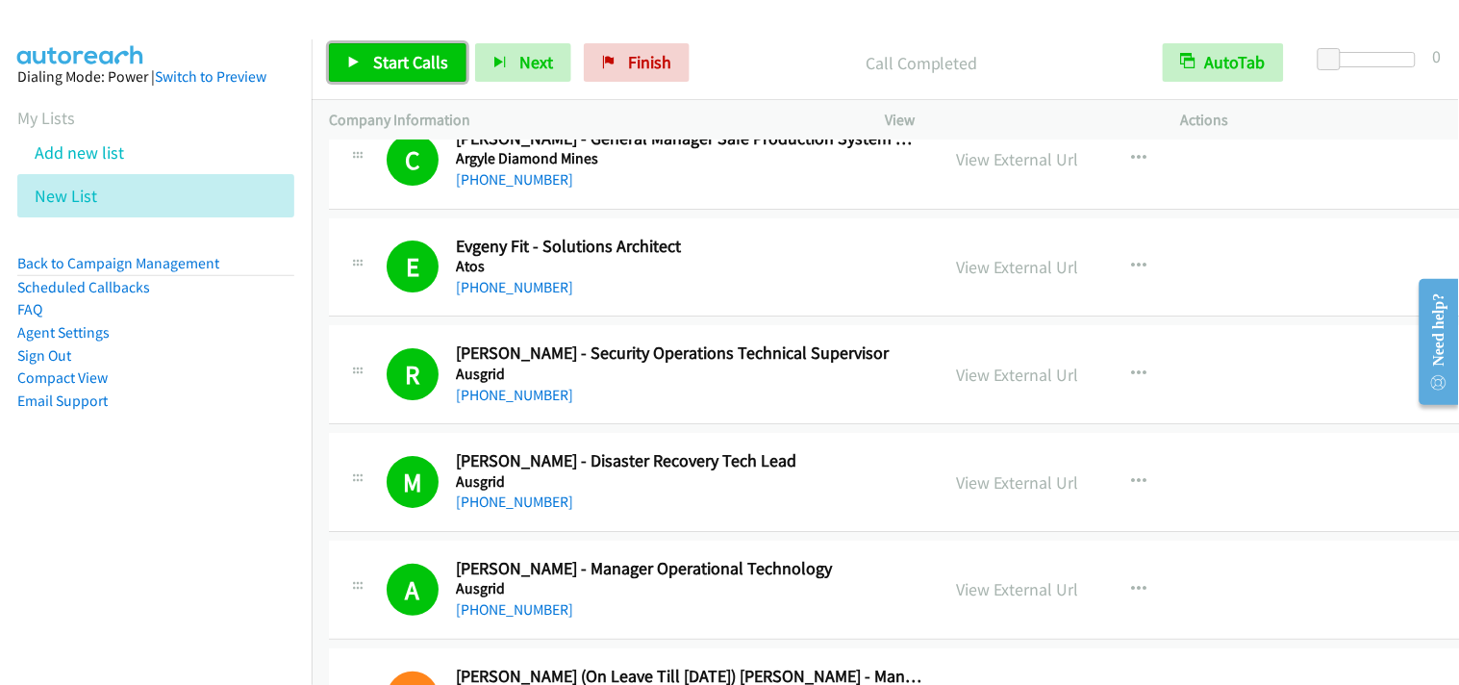
click at [389, 61] on span "Start Calls" at bounding box center [410, 62] width 75 height 22
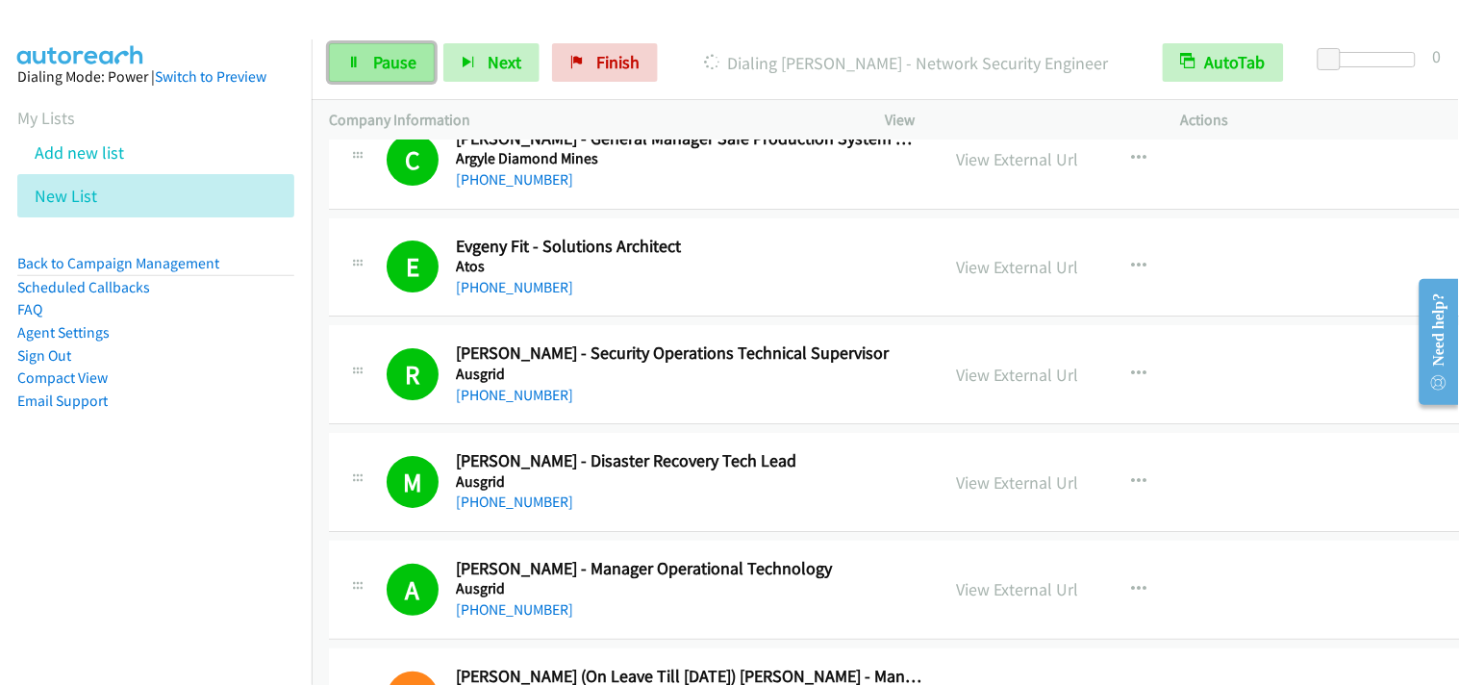
click at [412, 75] on link "Pause" at bounding box center [382, 62] width 106 height 38
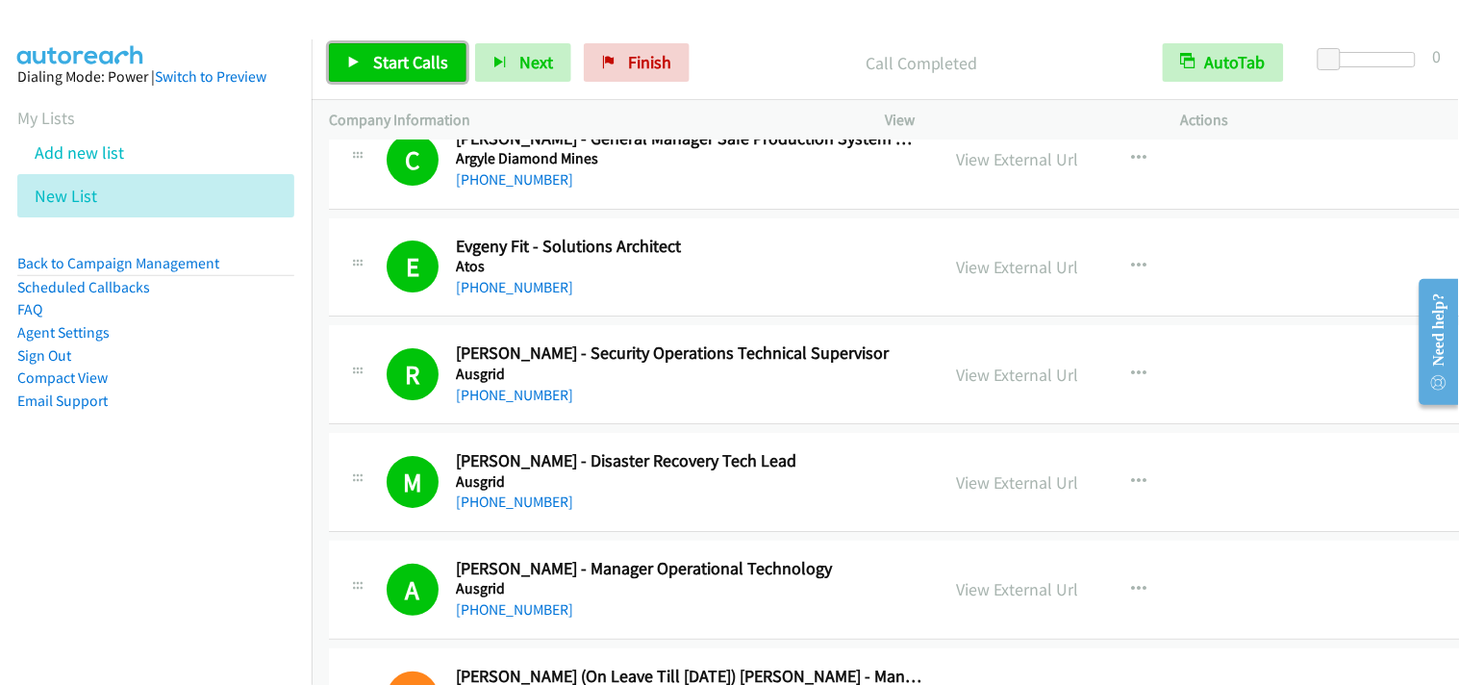
click at [343, 50] on link "Start Calls" at bounding box center [398, 62] width 138 height 38
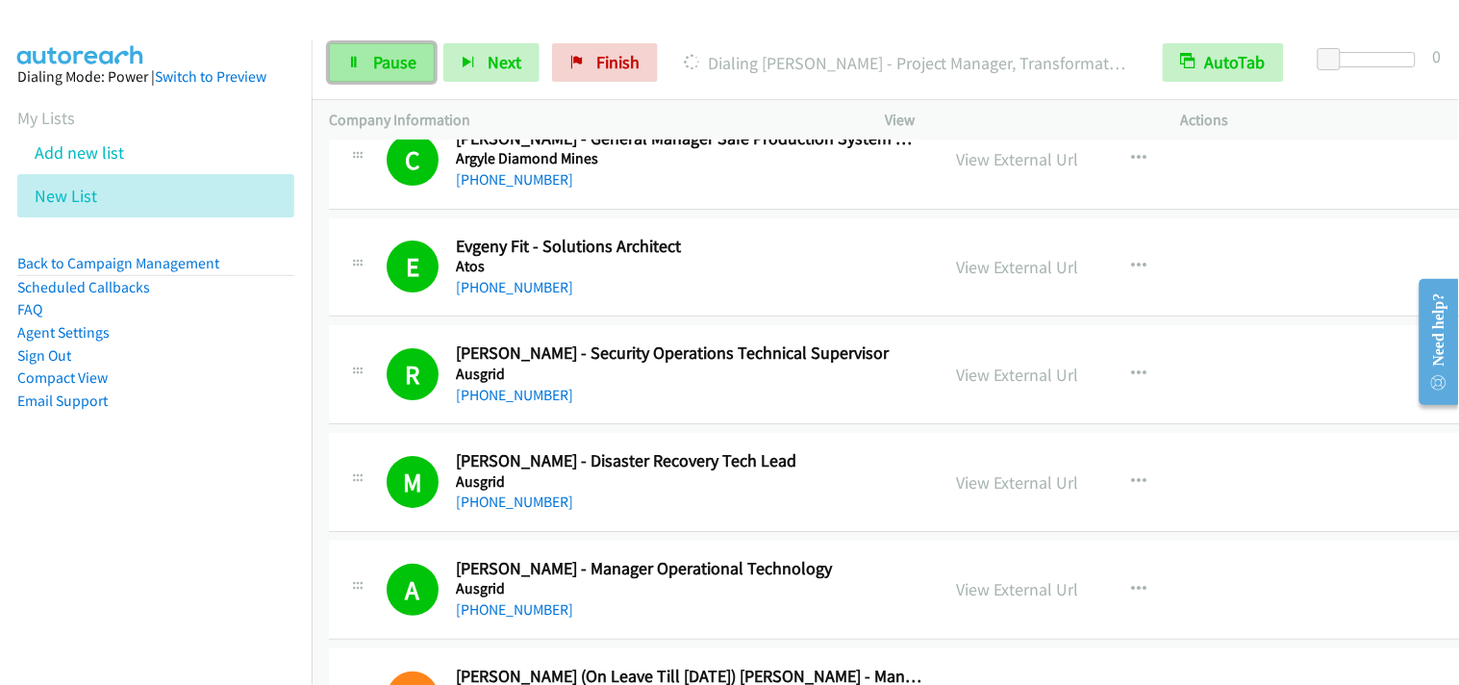
click at [399, 69] on span "Pause" at bounding box center [394, 62] width 43 height 22
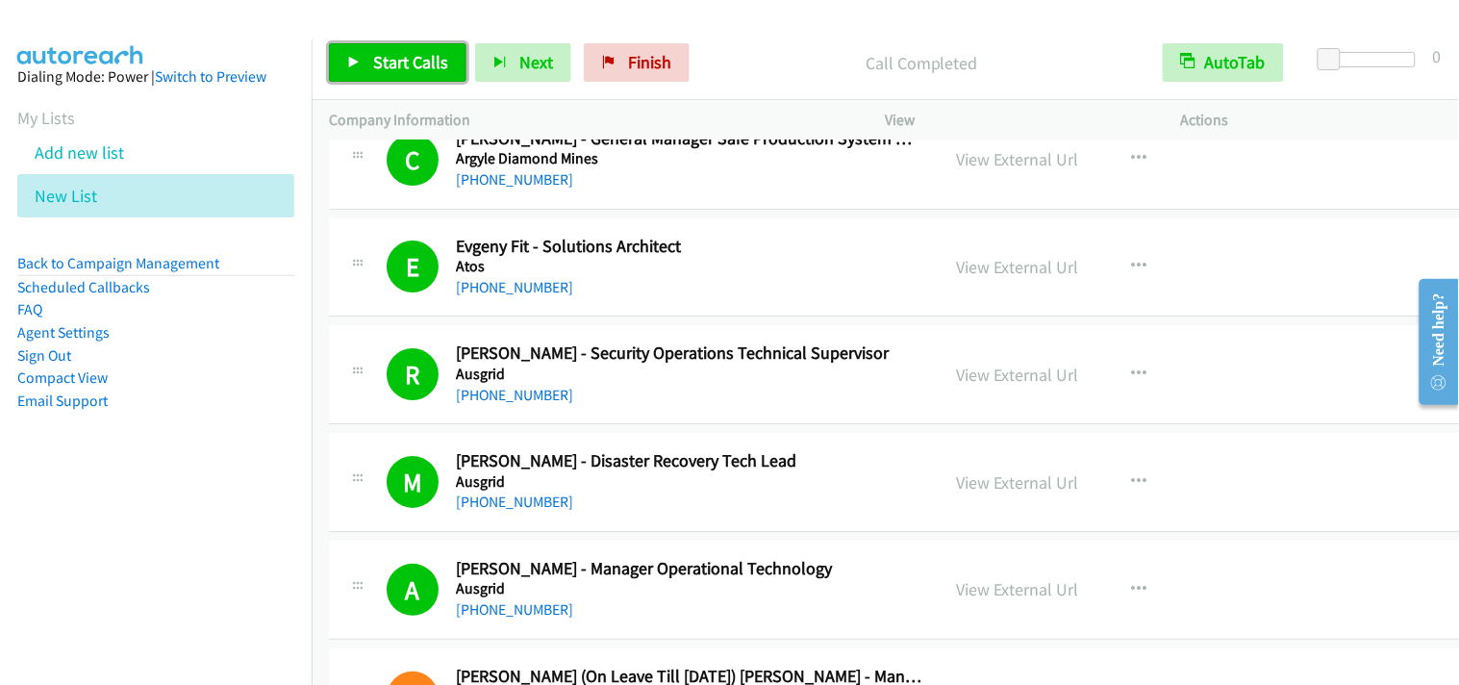
click at [395, 58] on span "Start Calls" at bounding box center [410, 62] width 75 height 22
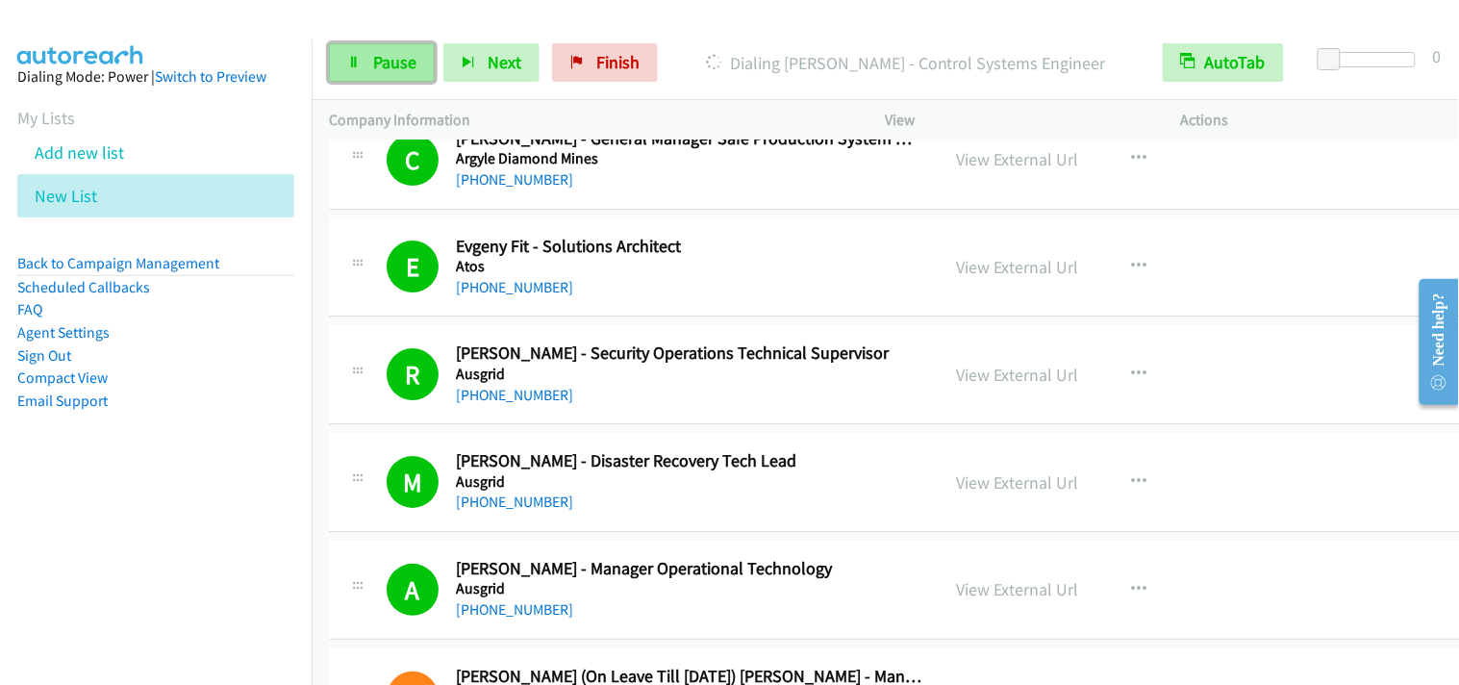
click at [375, 49] on link "Pause" at bounding box center [382, 62] width 106 height 38
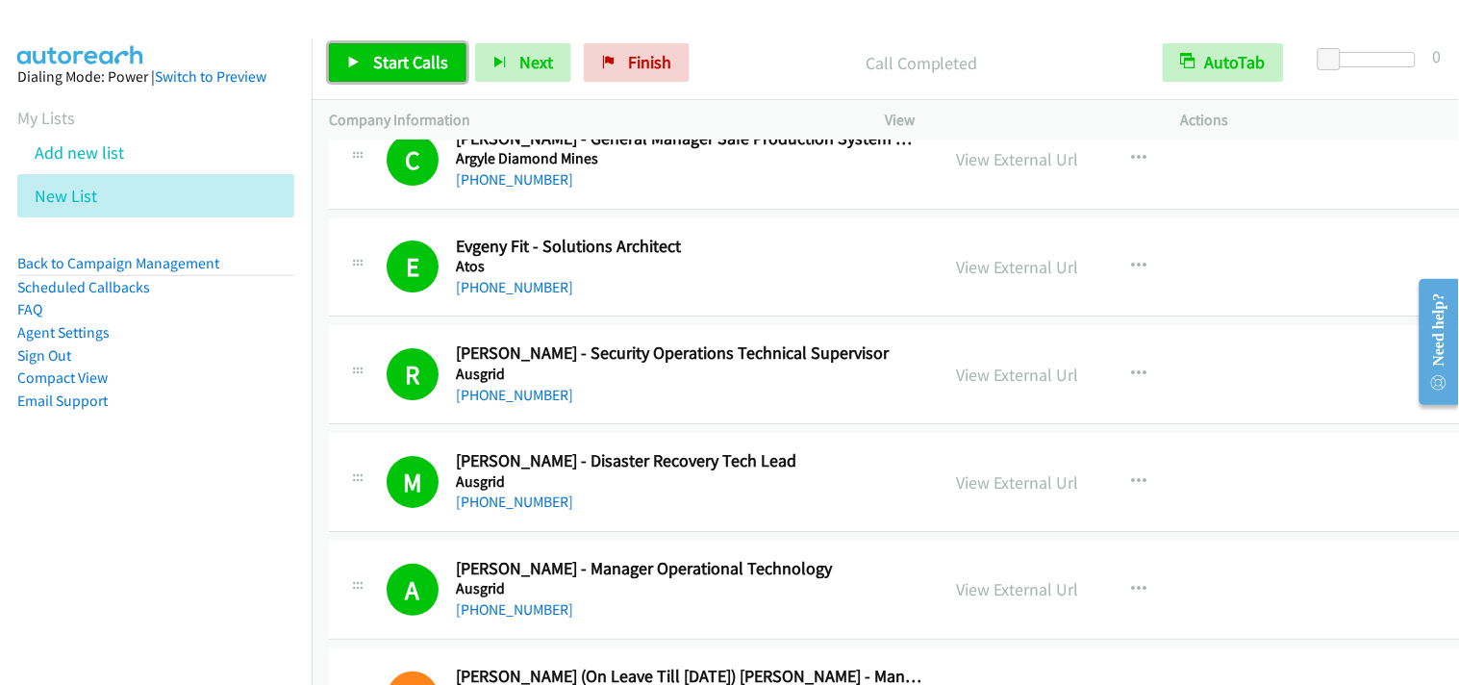
drag, startPoint x: 426, startPoint y: 52, endPoint x: 494, endPoint y: 14, distance: 77.1
click at [428, 52] on span "Start Calls" at bounding box center [410, 62] width 75 height 22
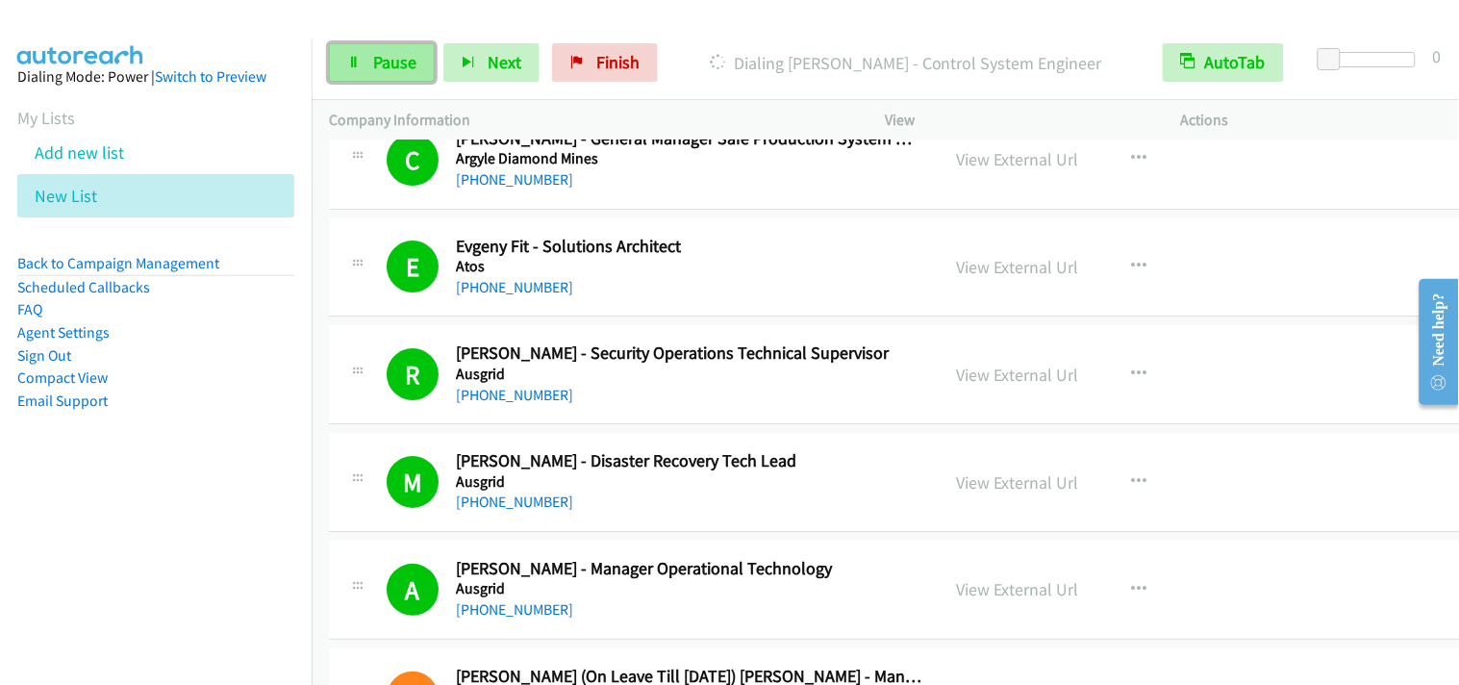
click at [395, 58] on span "Pause" at bounding box center [394, 62] width 43 height 22
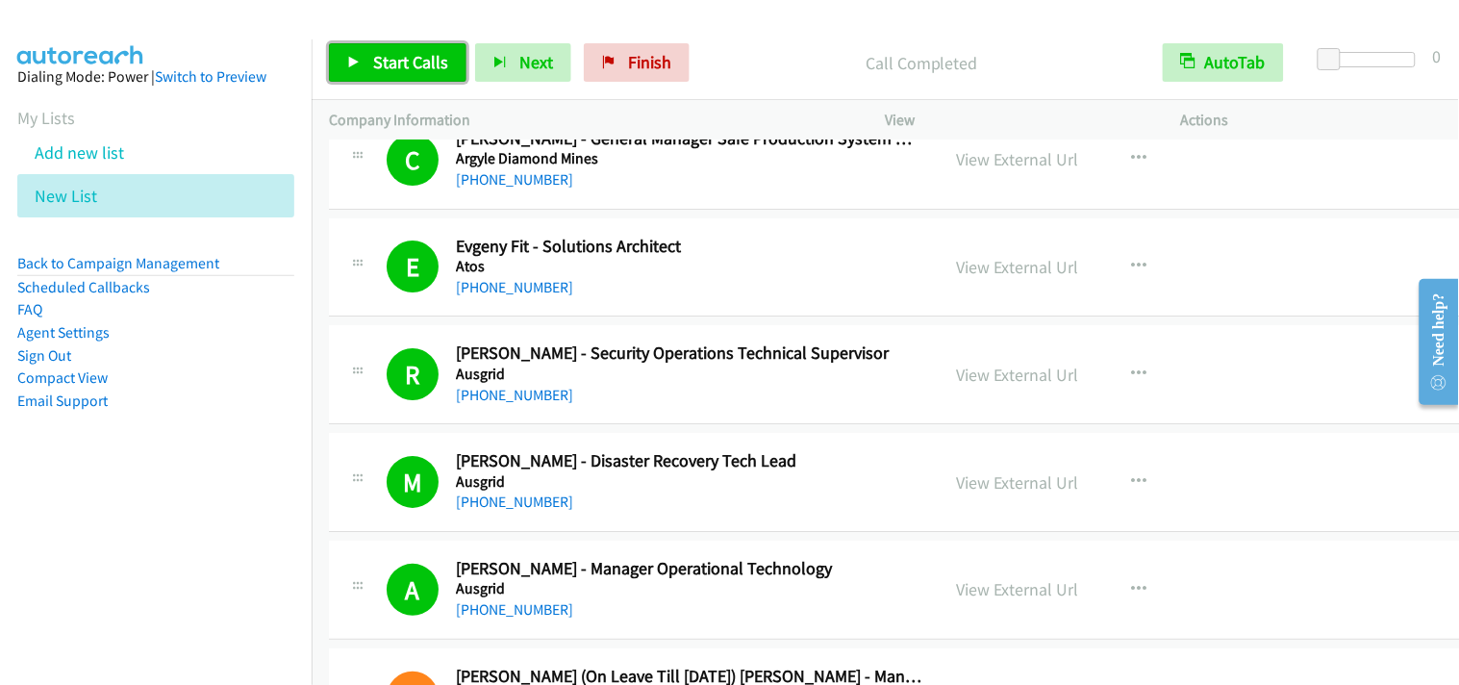
click at [407, 68] on span "Start Calls" at bounding box center [410, 62] width 75 height 22
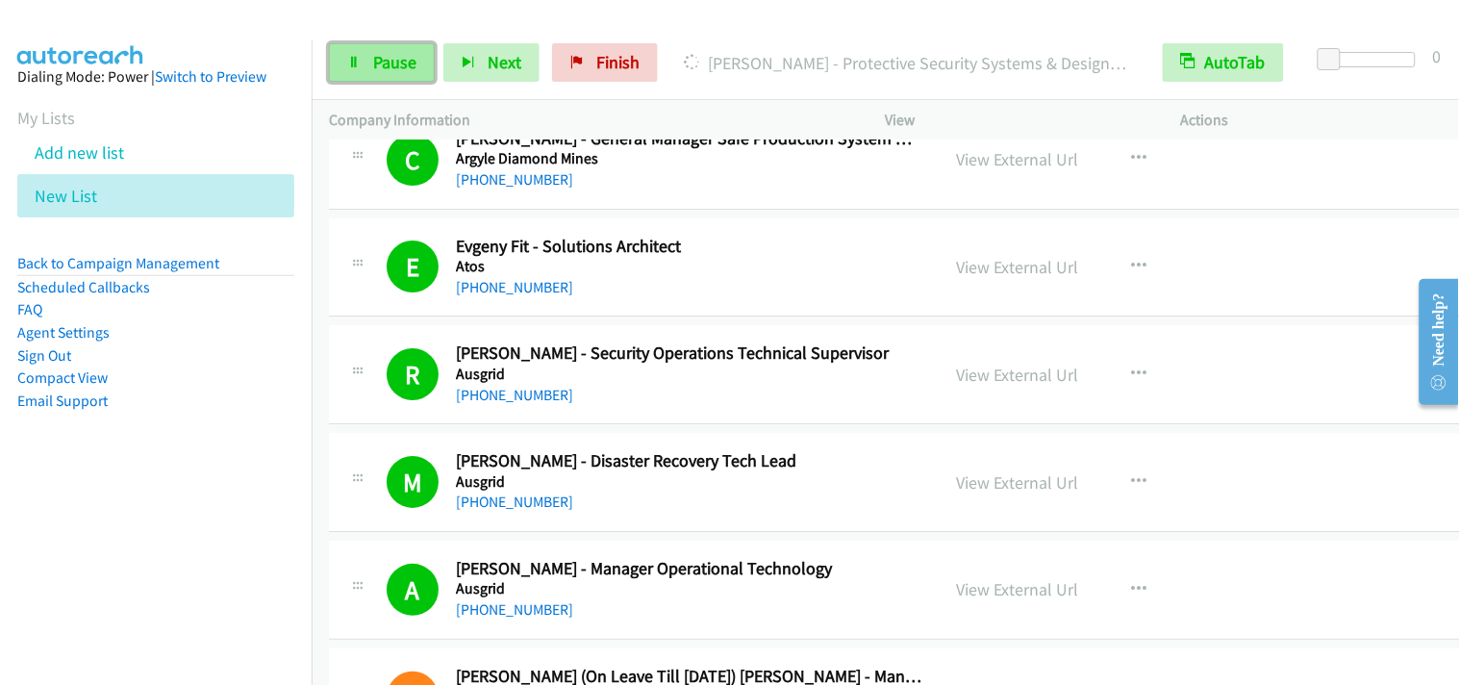
click at [407, 62] on span "Pause" at bounding box center [394, 62] width 43 height 22
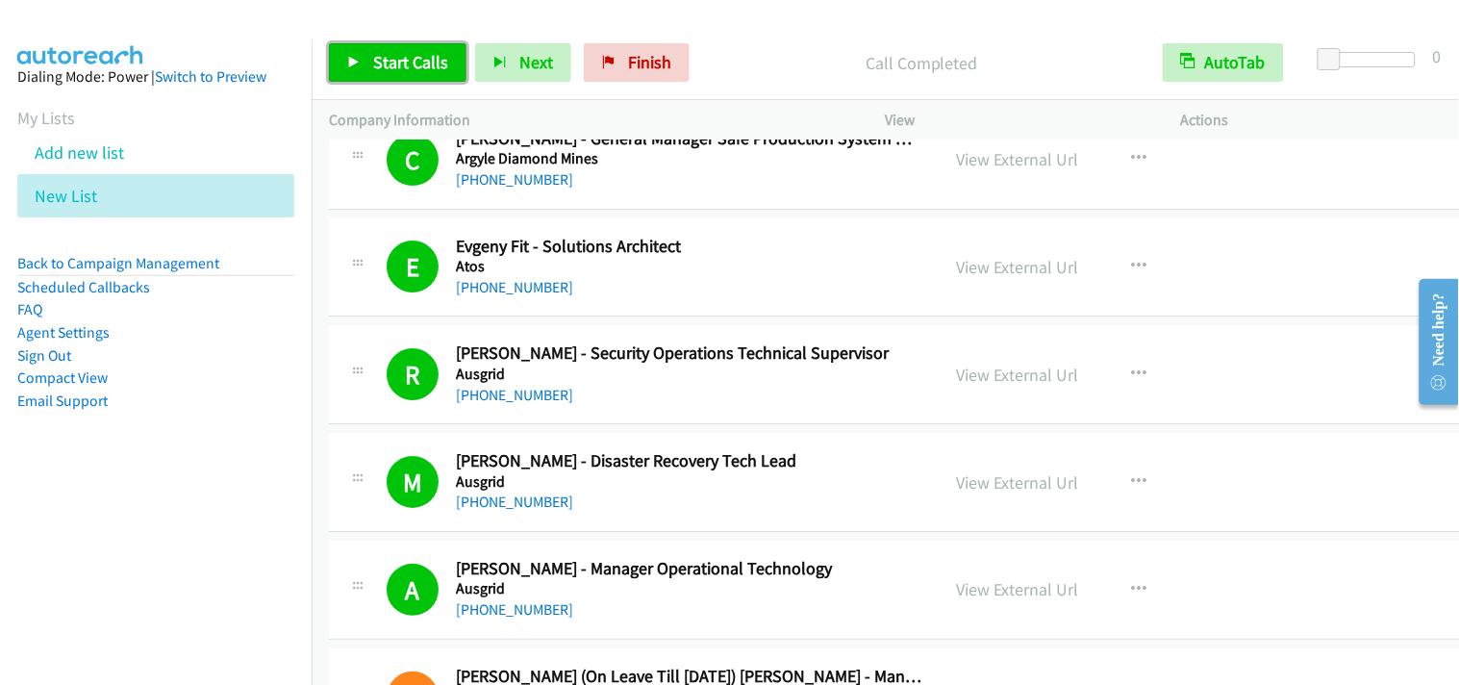
click at [435, 65] on span "Start Calls" at bounding box center [410, 62] width 75 height 22
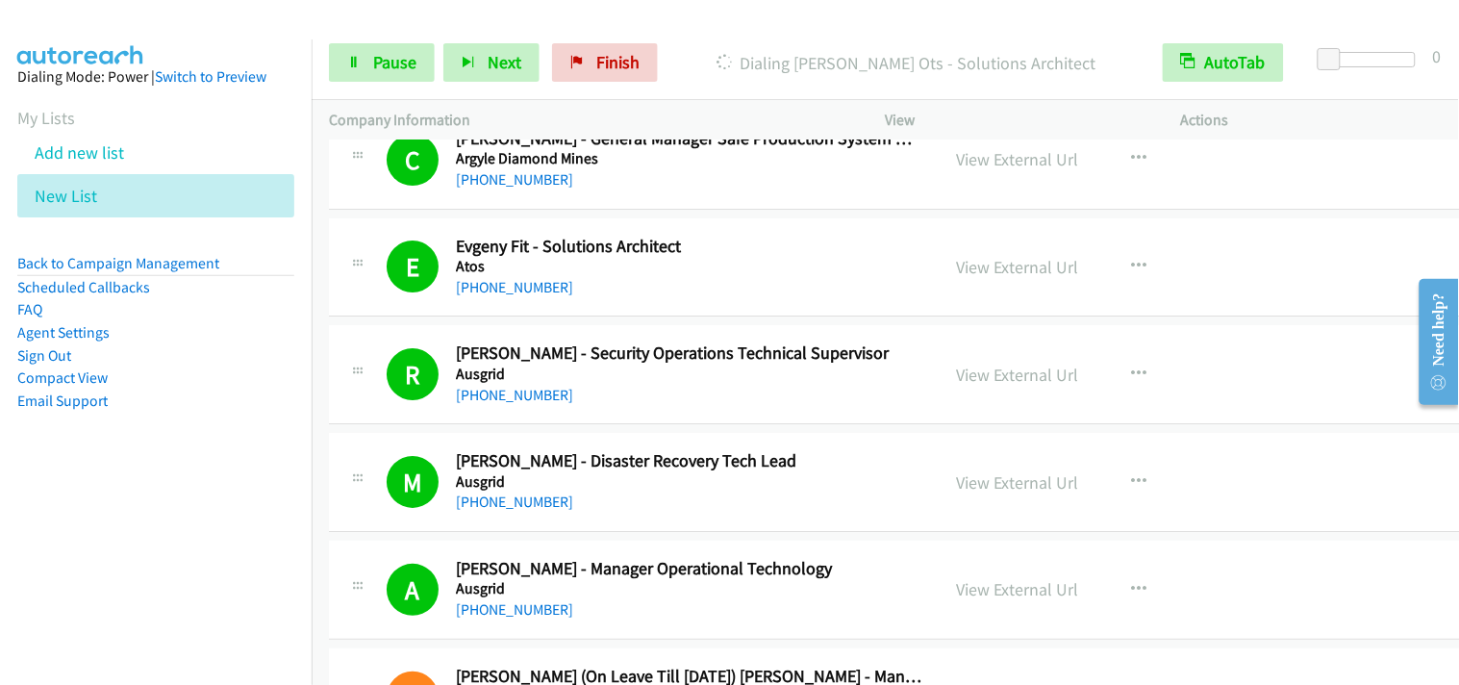
click at [404, 88] on div "Start Calls Pause Next Finish Dialing [PERSON_NAME] Ots - Solutions Architect A…" at bounding box center [886, 63] width 1148 height 74
click at [406, 71] on span "Pause" at bounding box center [394, 62] width 43 height 22
